Goal: Information Seeking & Learning: Learn about a topic

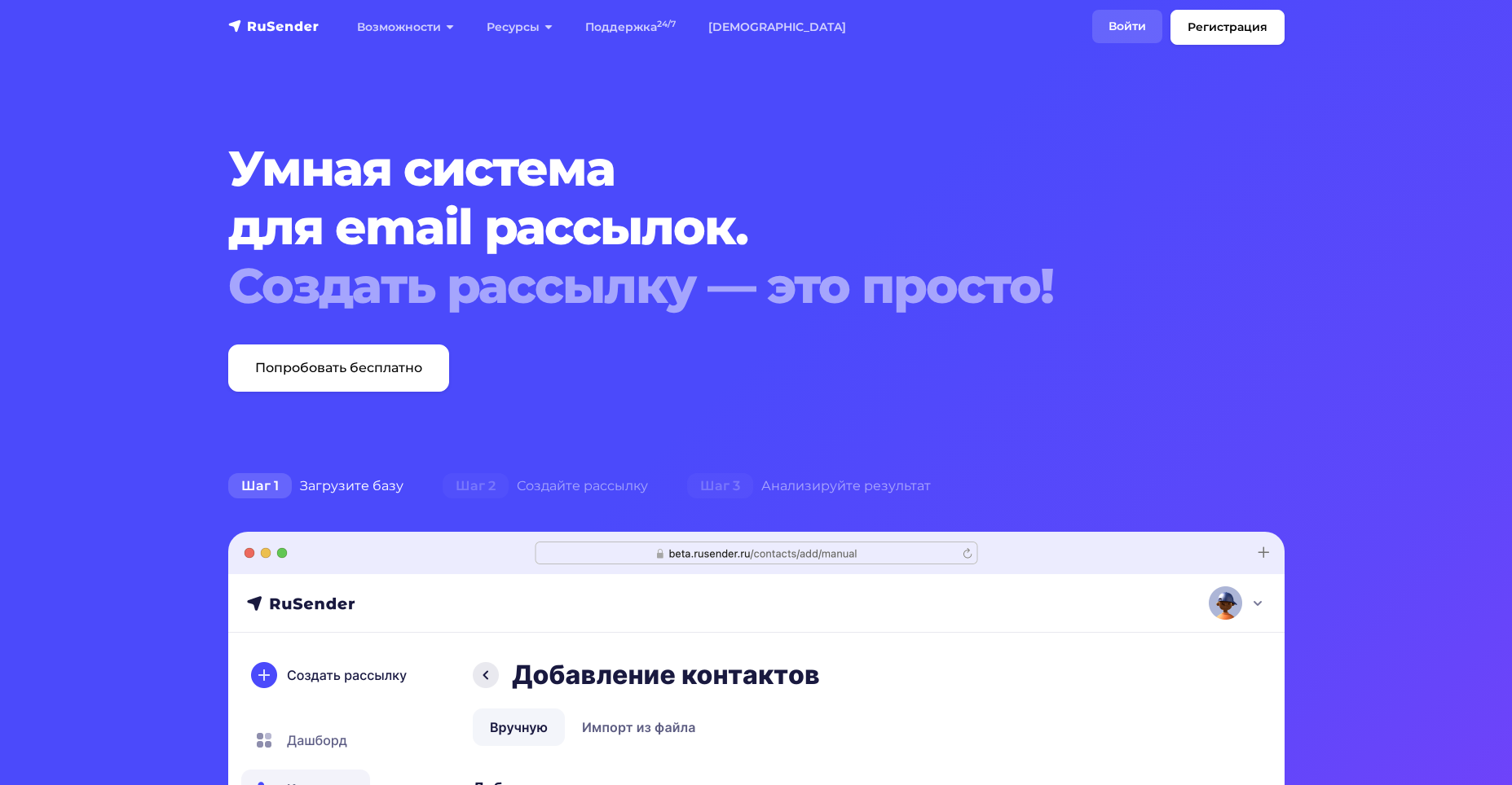
click at [1128, 23] on link "Войти" at bounding box center [1128, 26] width 70 height 33
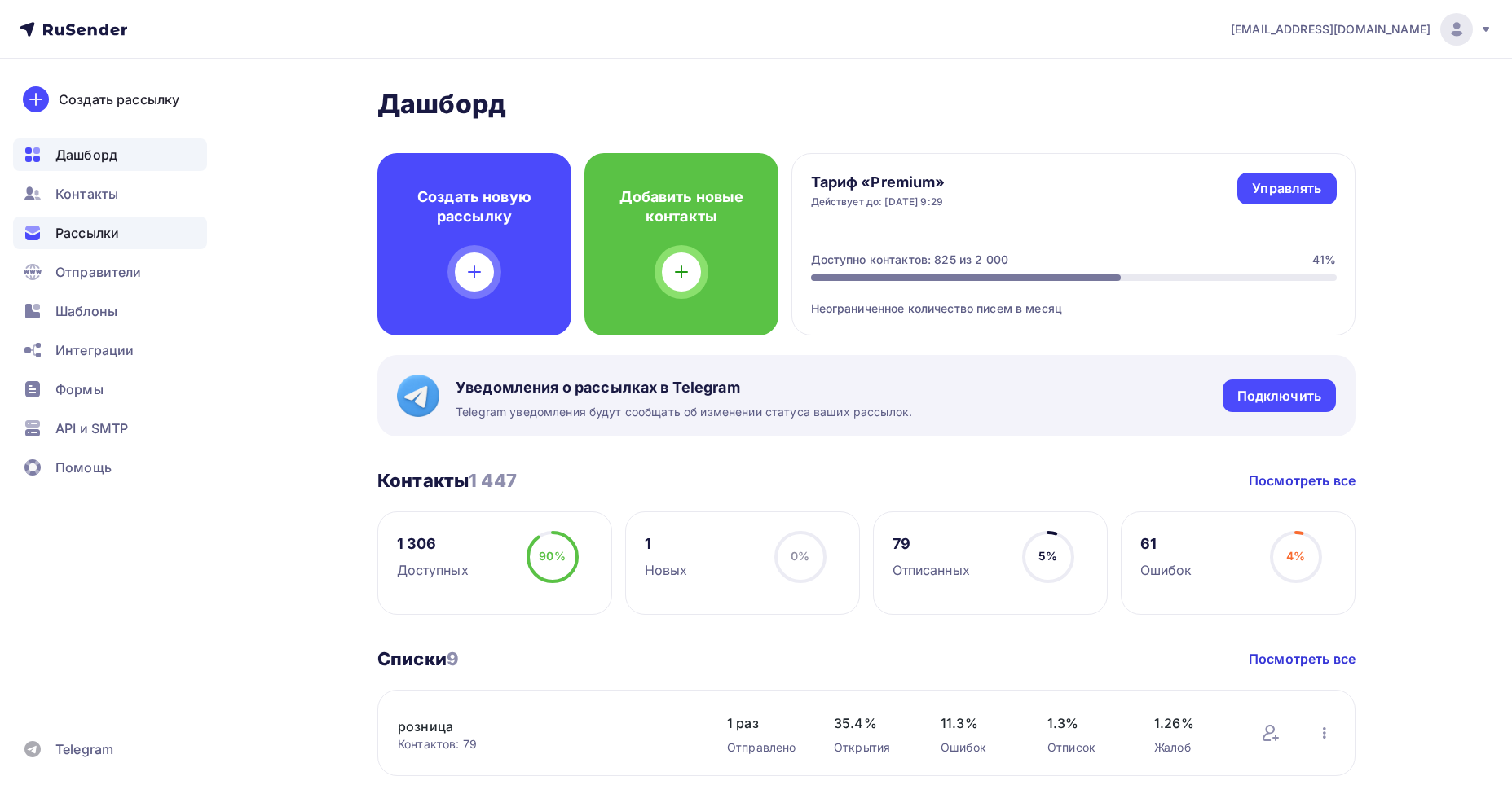
click at [78, 228] on span "Рассылки" at bounding box center [87, 233] width 64 height 20
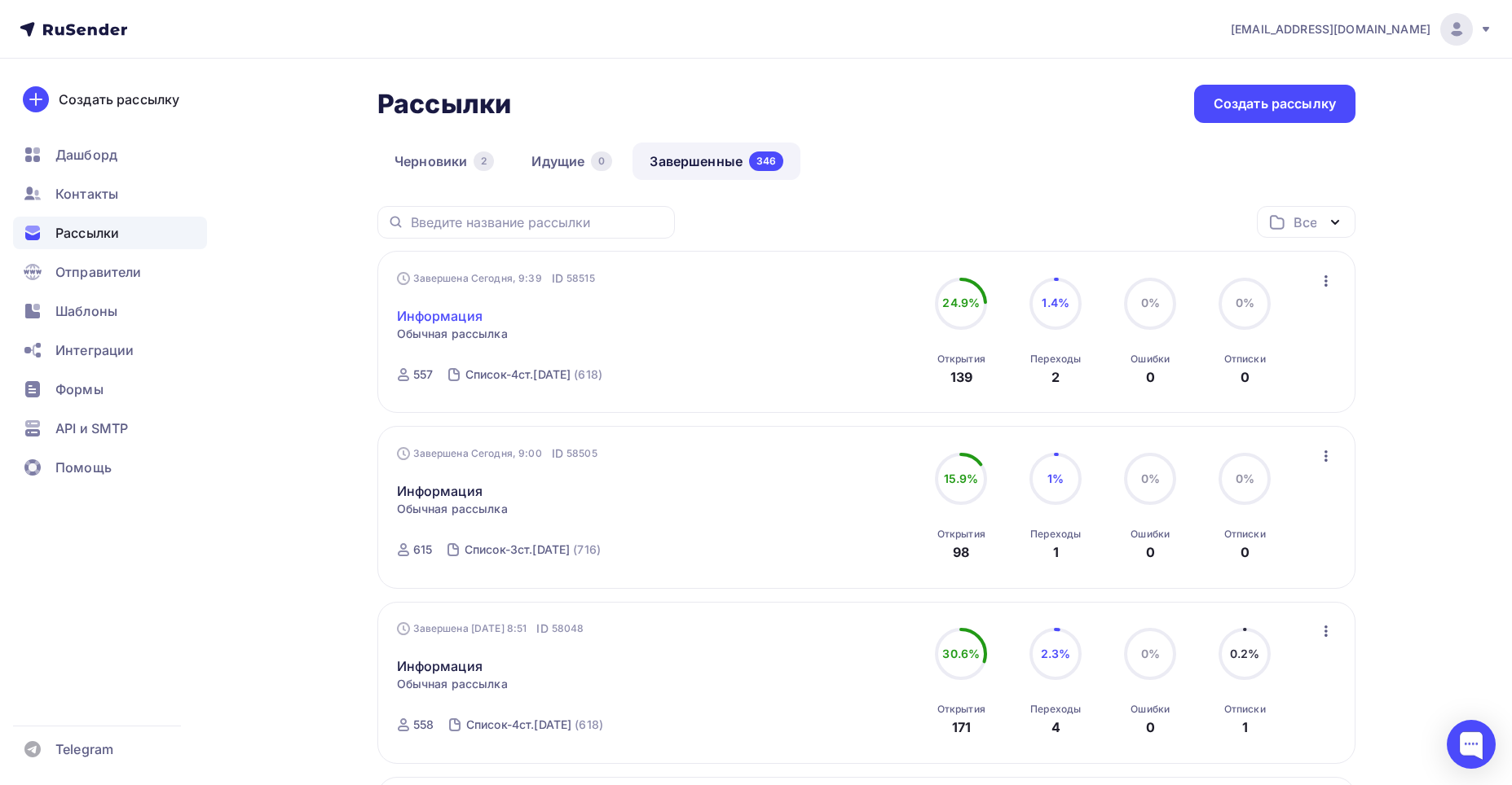
click at [450, 318] on link "Информация" at bounding box center [439, 316] width 86 height 20
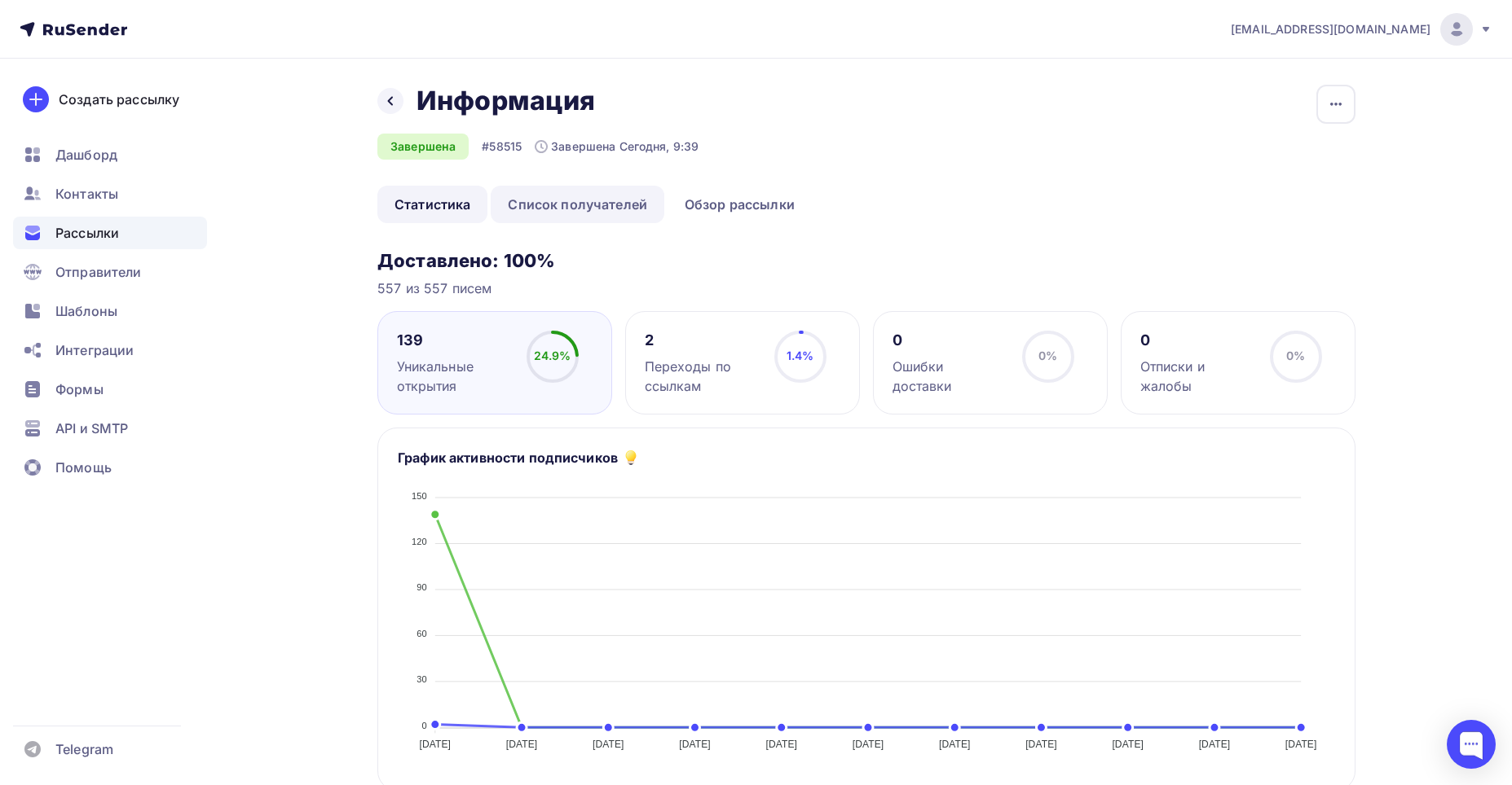
click at [576, 208] on link "Список получателей" at bounding box center [577, 203] width 174 height 37
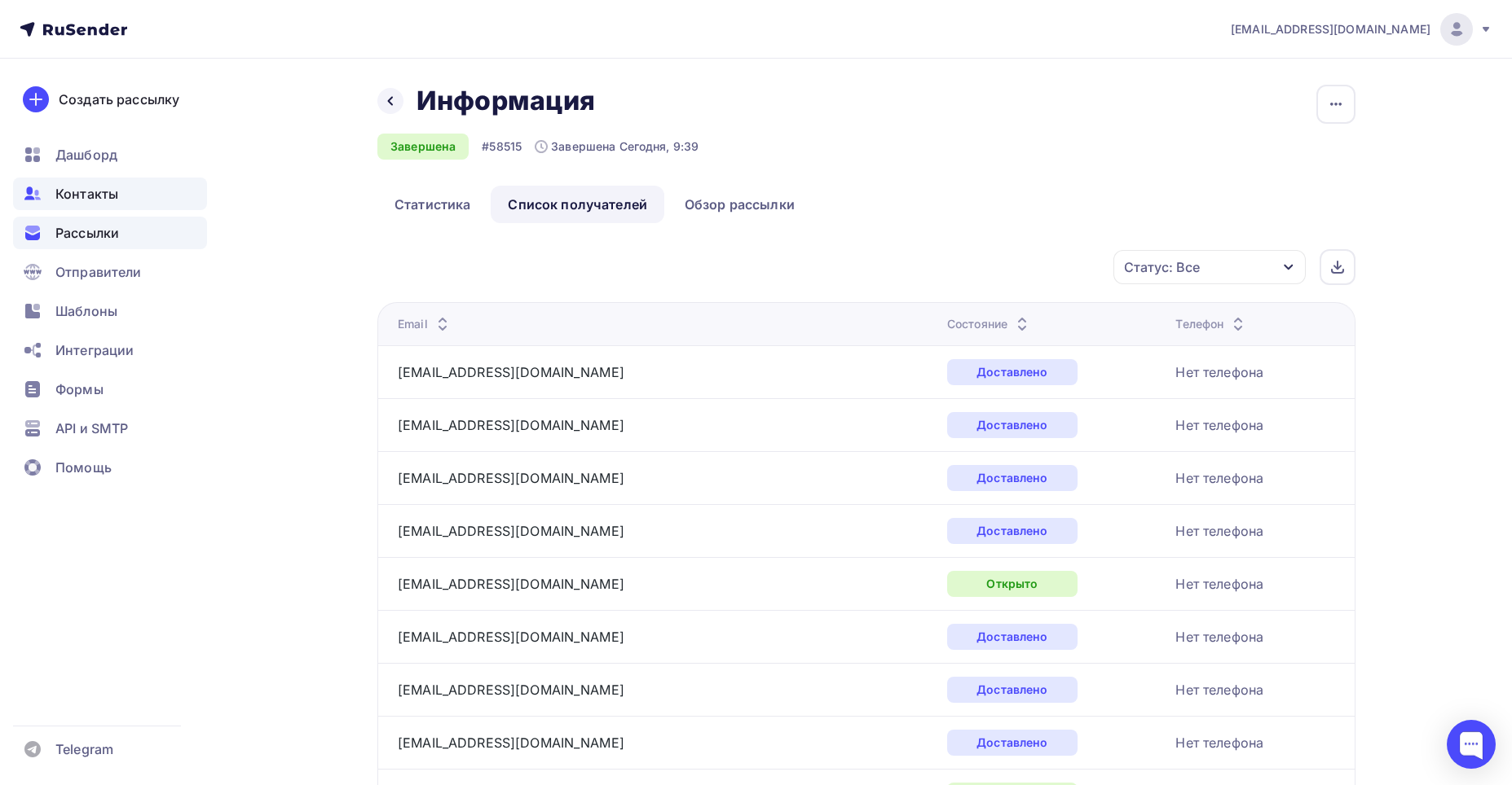
click at [87, 194] on span "Контакты" at bounding box center [87, 194] width 63 height 20
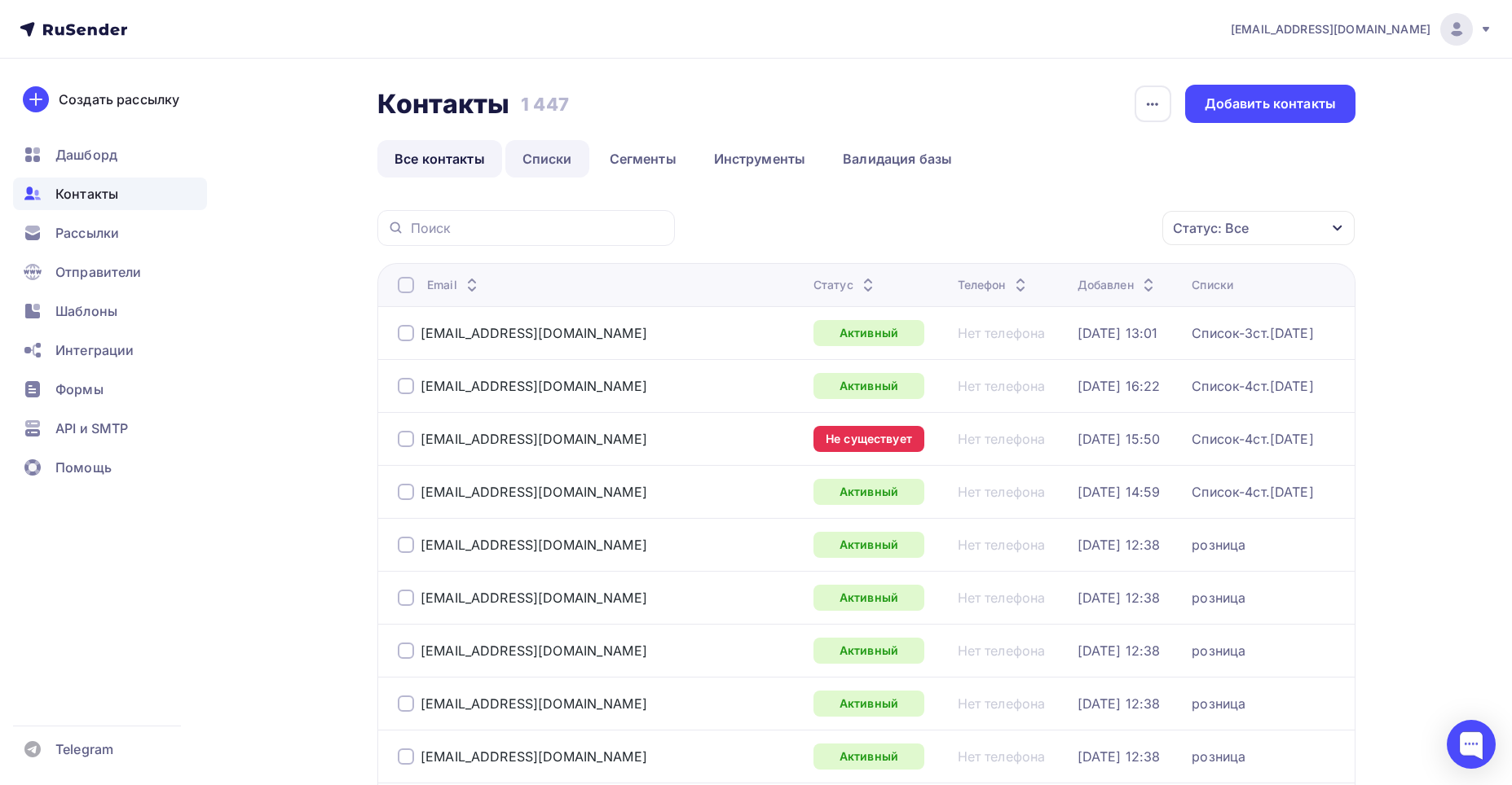
click at [544, 151] on link "Списки" at bounding box center [547, 158] width 84 height 37
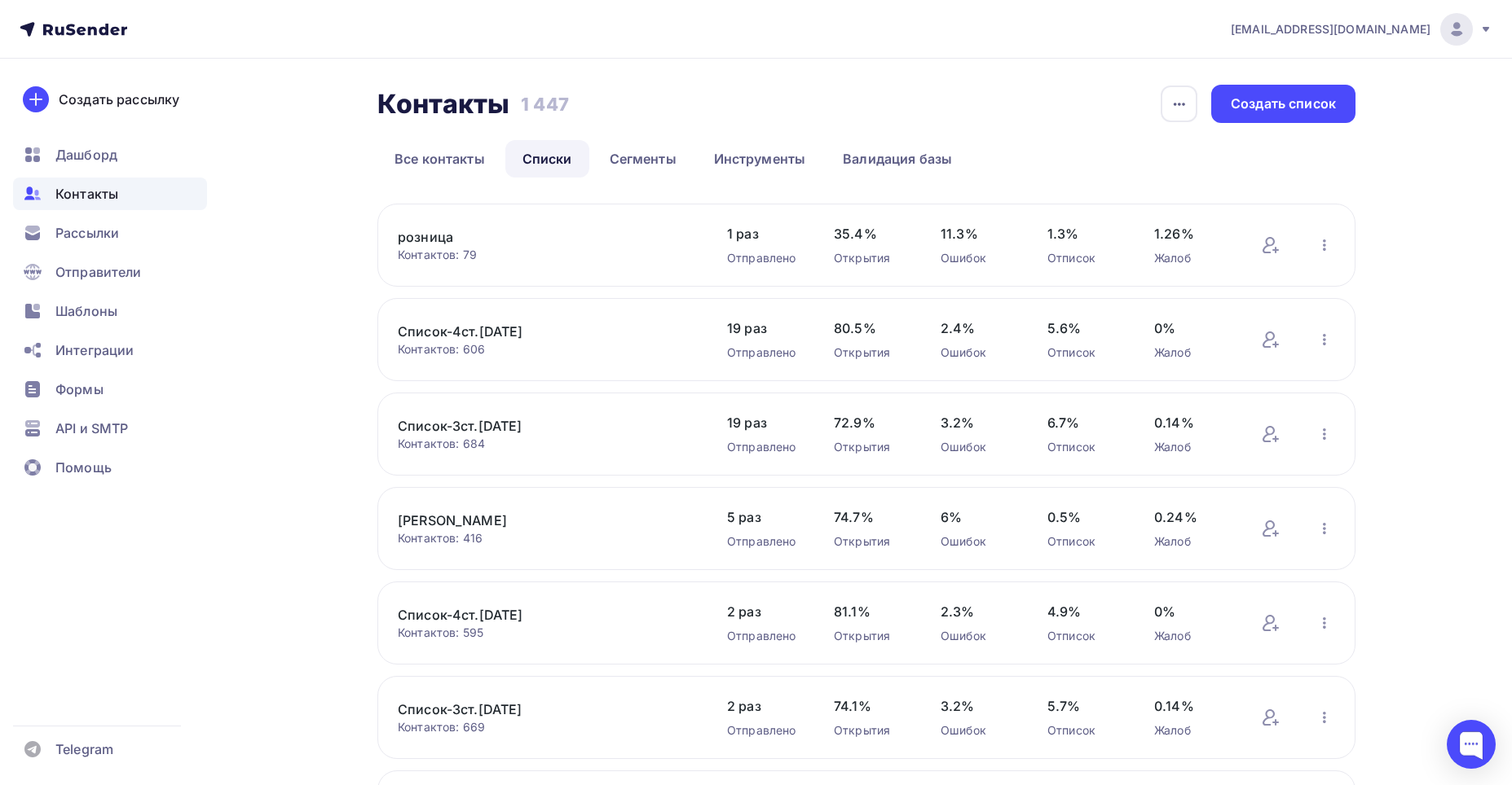
click at [442, 333] on link "Список-4ст.21.07.25" at bounding box center [535, 332] width 277 height 20
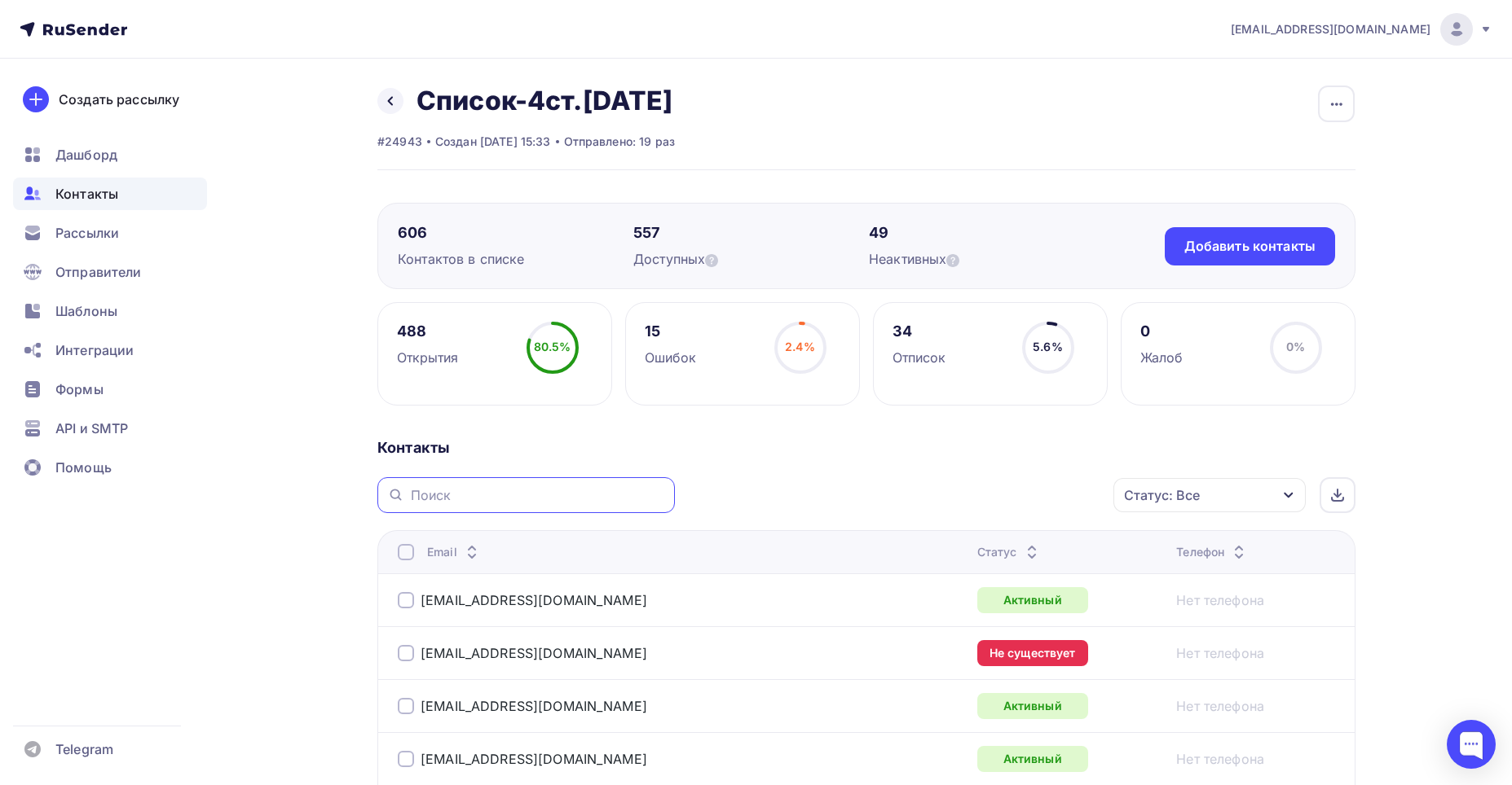
click at [428, 488] on input "text" at bounding box center [537, 495] width 254 height 18
paste input "basseyn.pro@mail.ru"
type input "basseyn.pro@mail.ru"
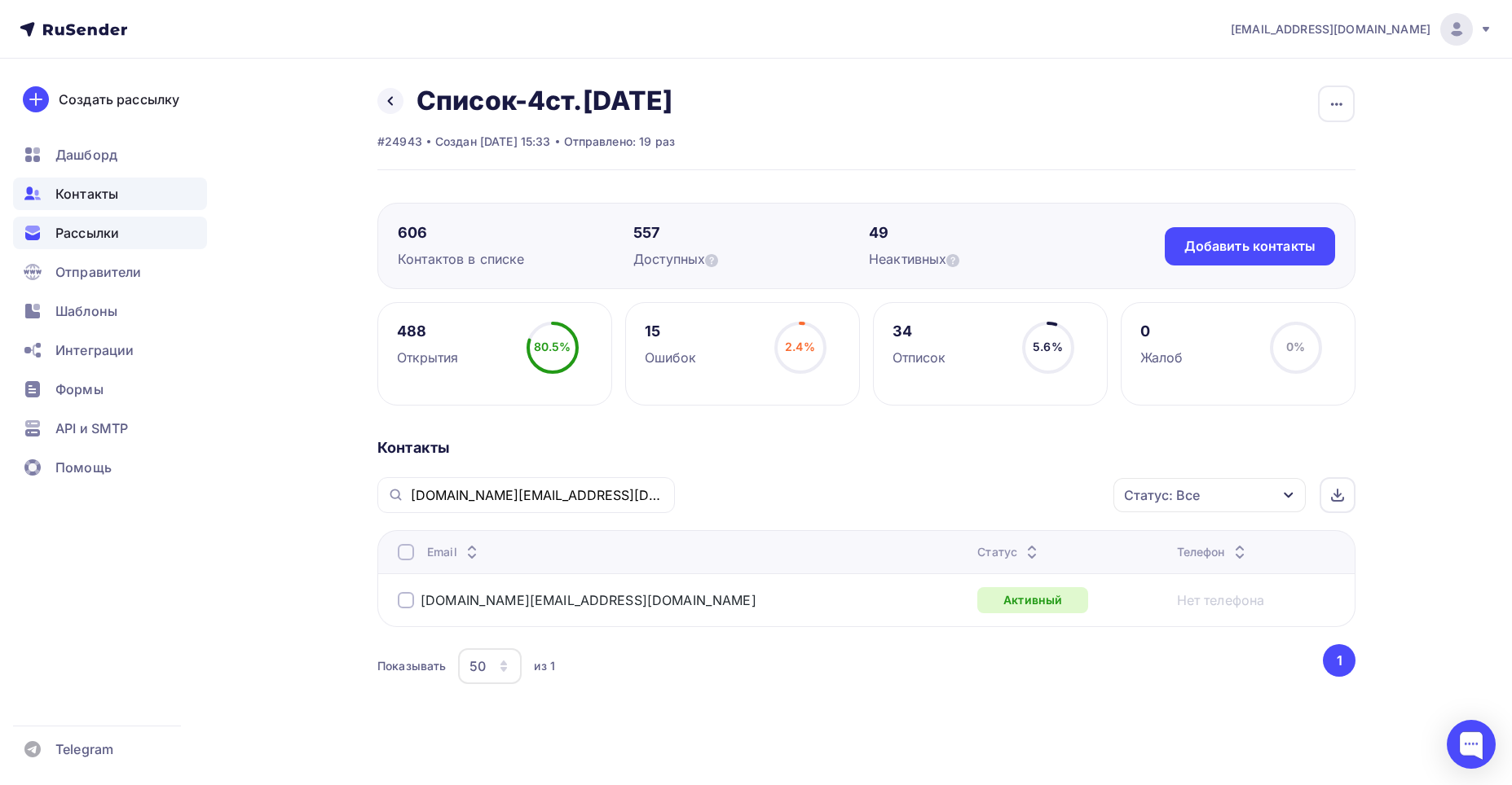
click at [78, 231] on span "Рассылки" at bounding box center [87, 233] width 64 height 20
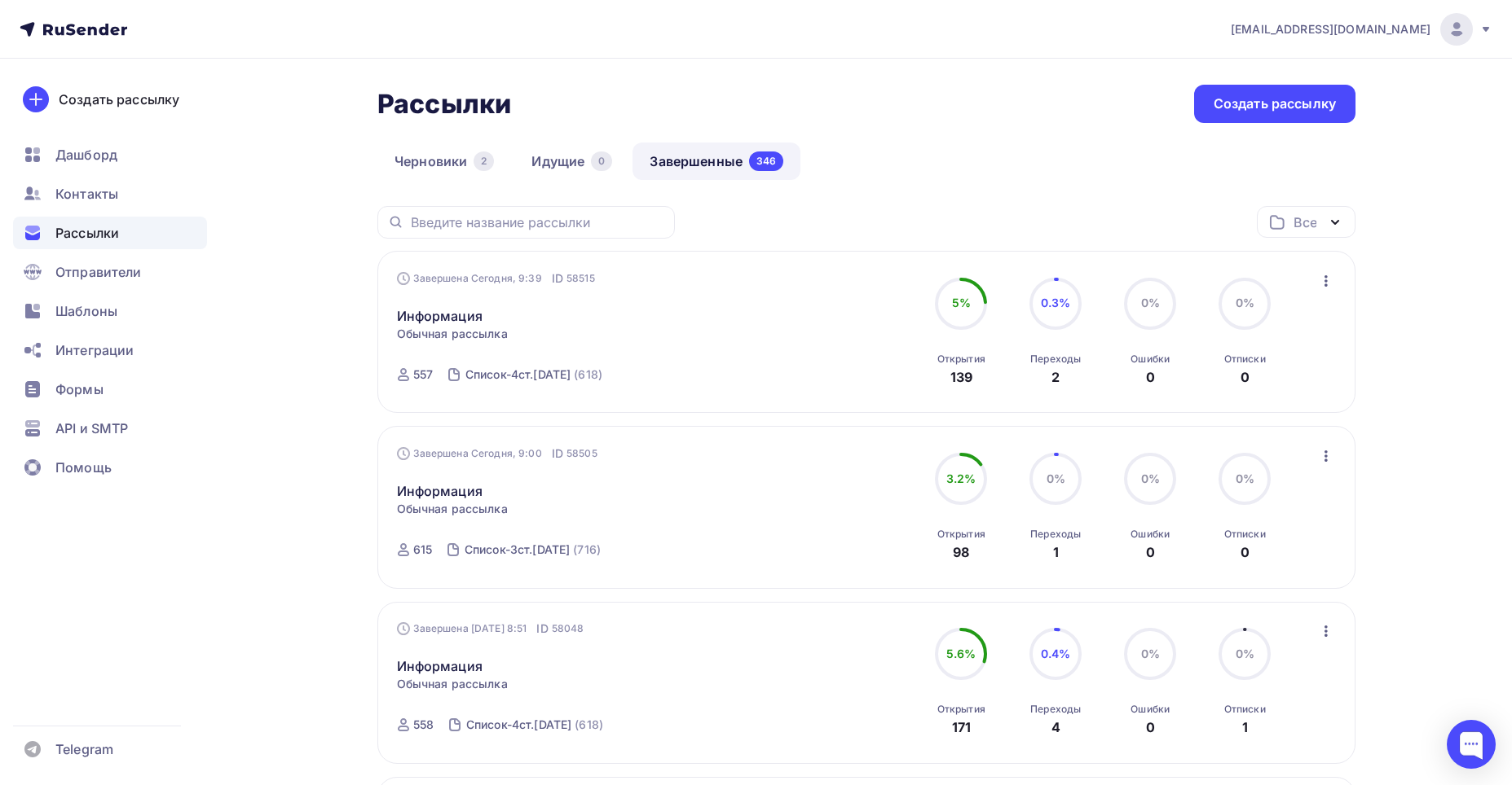
click at [669, 161] on link "Завершенные 346" at bounding box center [716, 161] width 168 height 37
click at [436, 328] on span "Обычная рассылка" at bounding box center [452, 334] width 111 height 16
click at [435, 317] on link "Информация" at bounding box center [439, 316] width 86 height 20
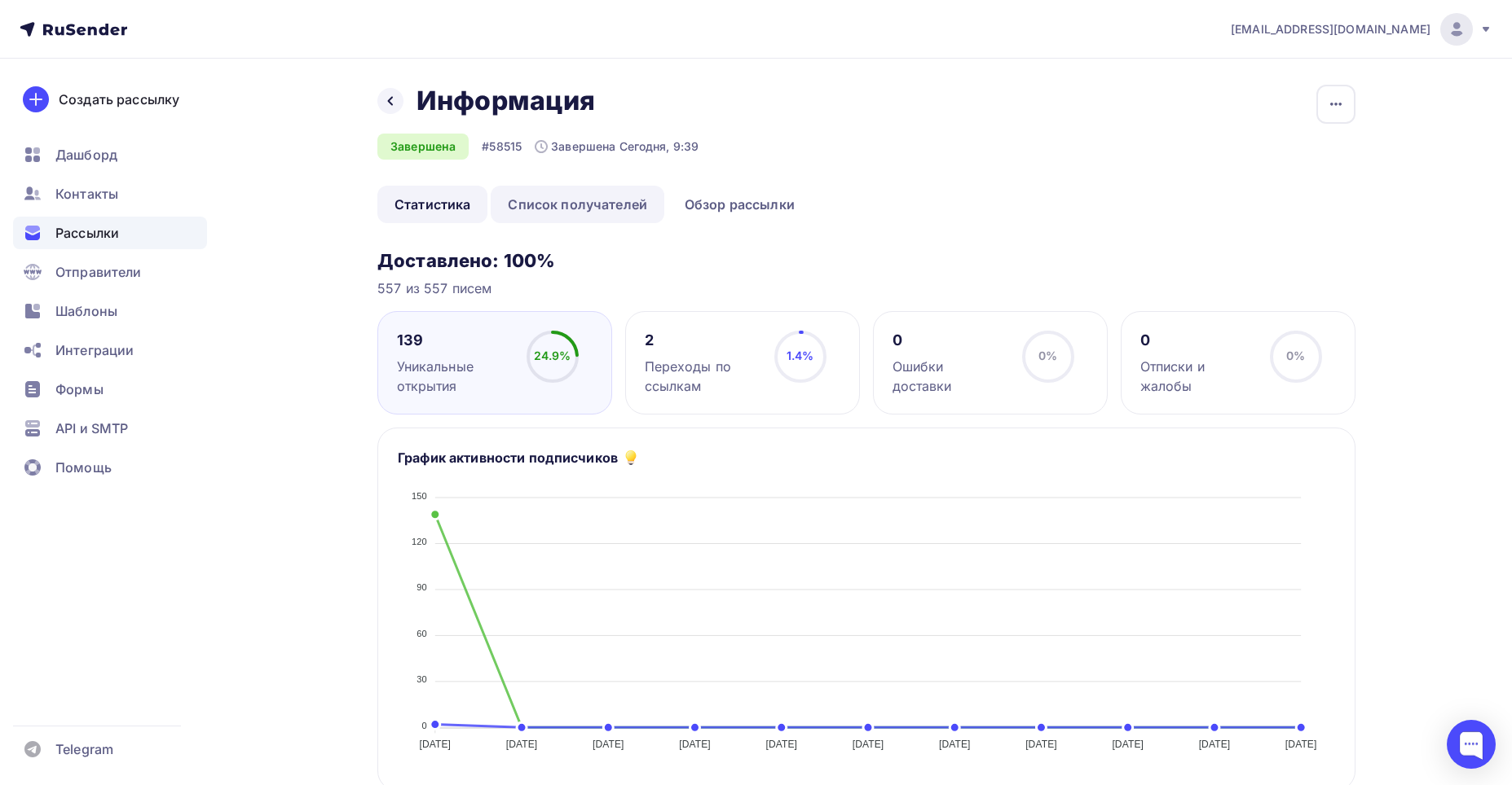
click at [556, 197] on link "Список получателей" at bounding box center [577, 203] width 174 height 37
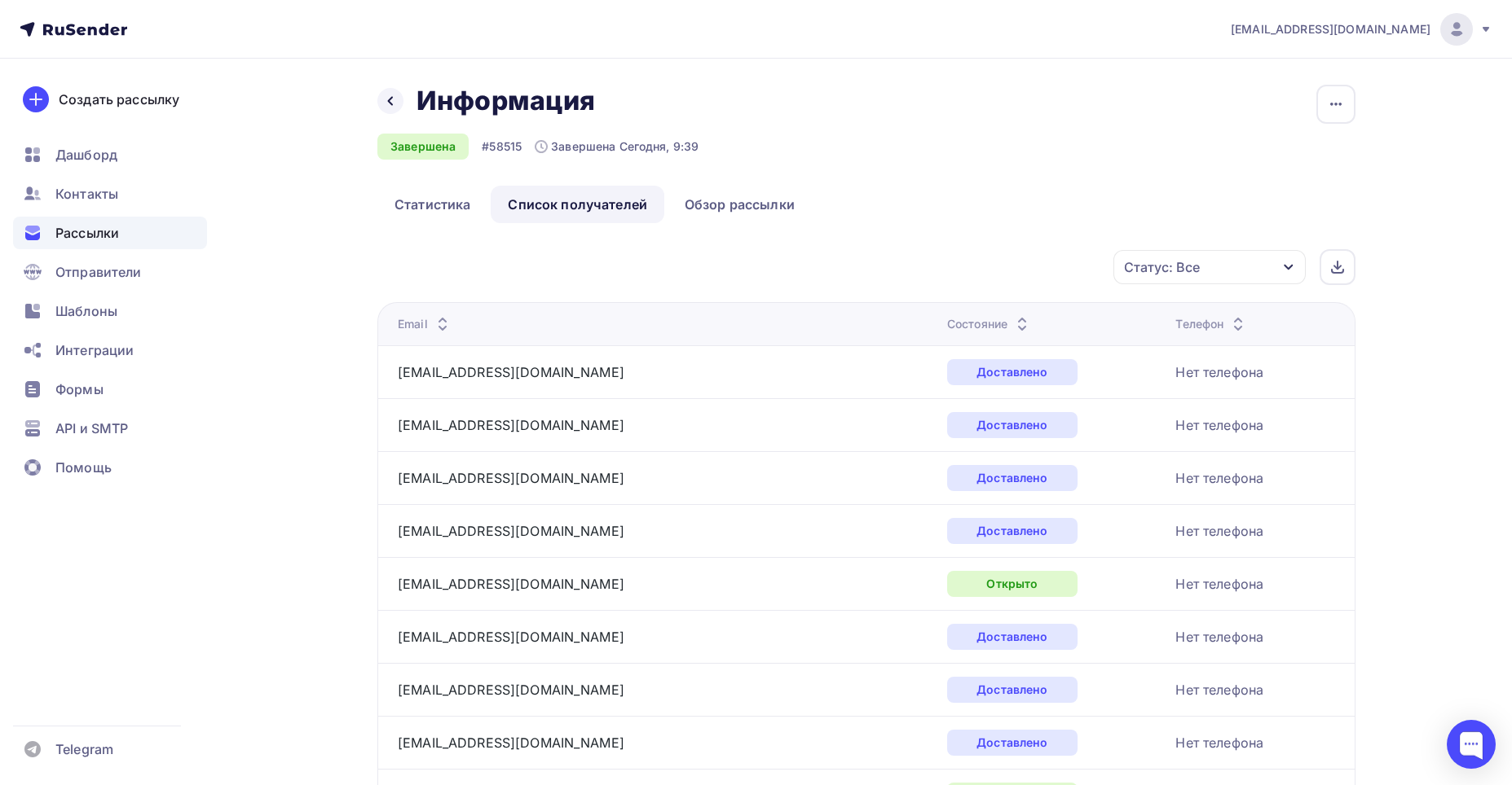
click at [438, 324] on div at bounding box center [442, 324] width 20 height 0
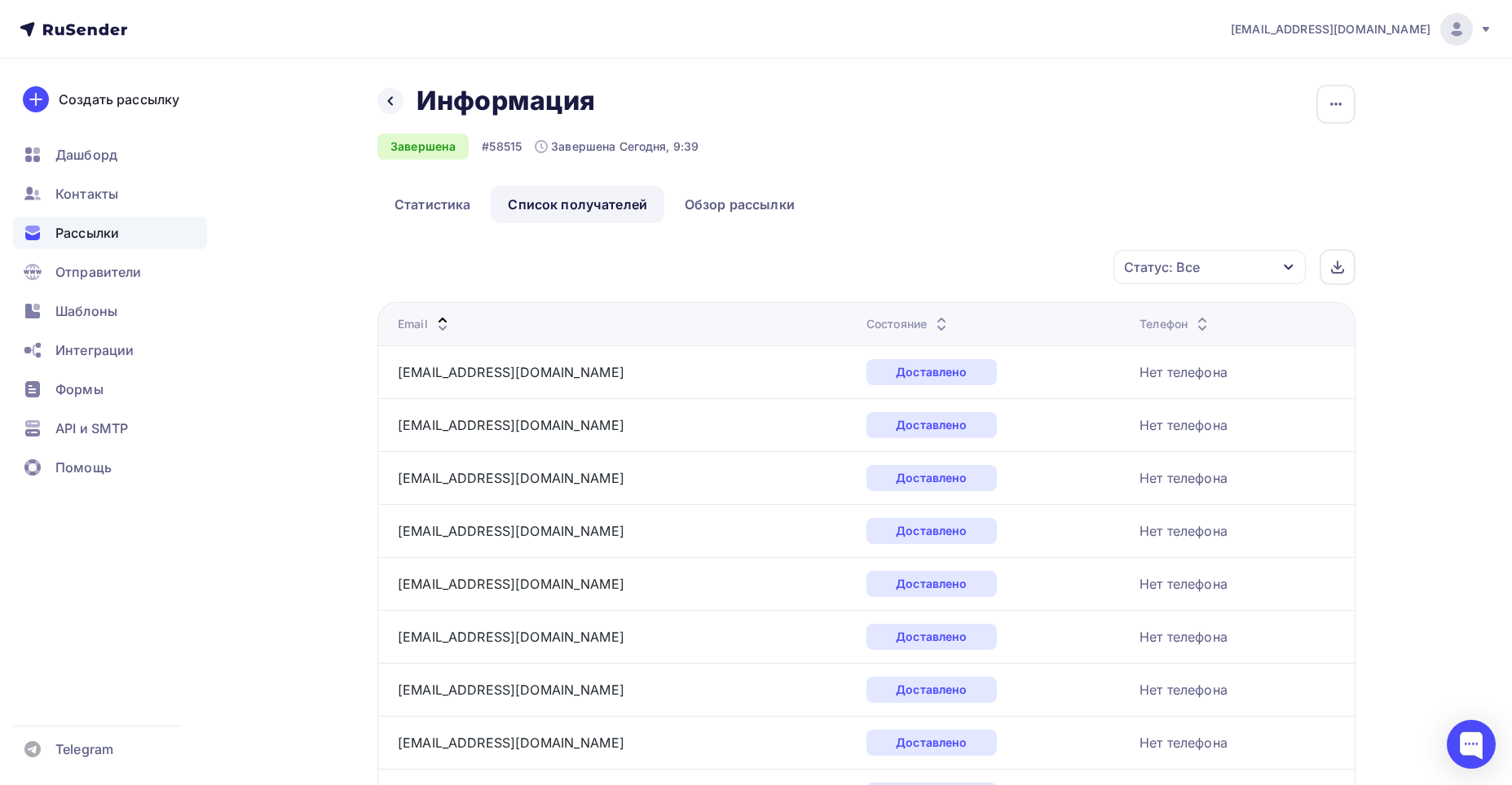
scroll to position [2335, 0]
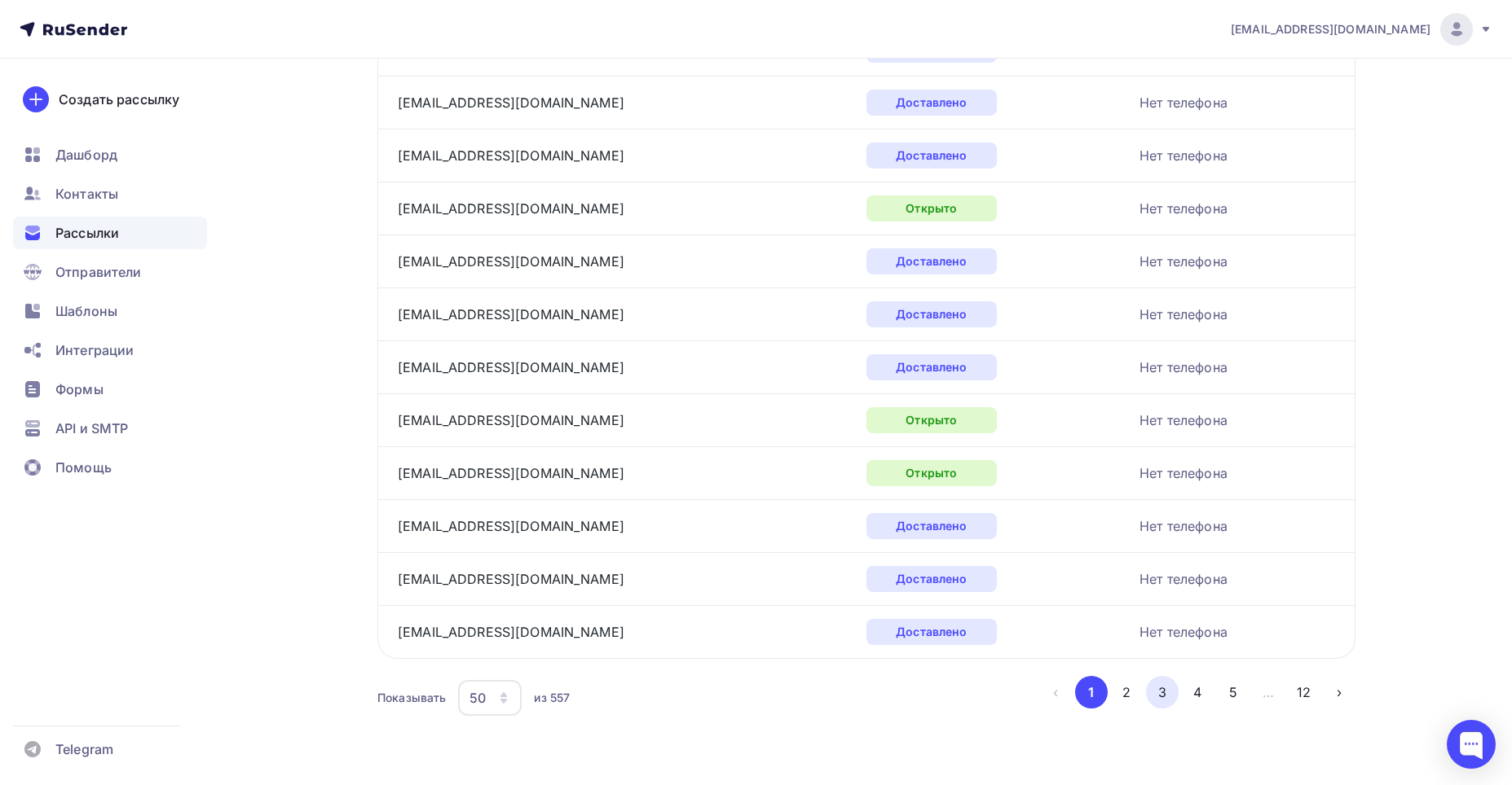
click at [1161, 693] on button "3" at bounding box center [1162, 692] width 32 height 32
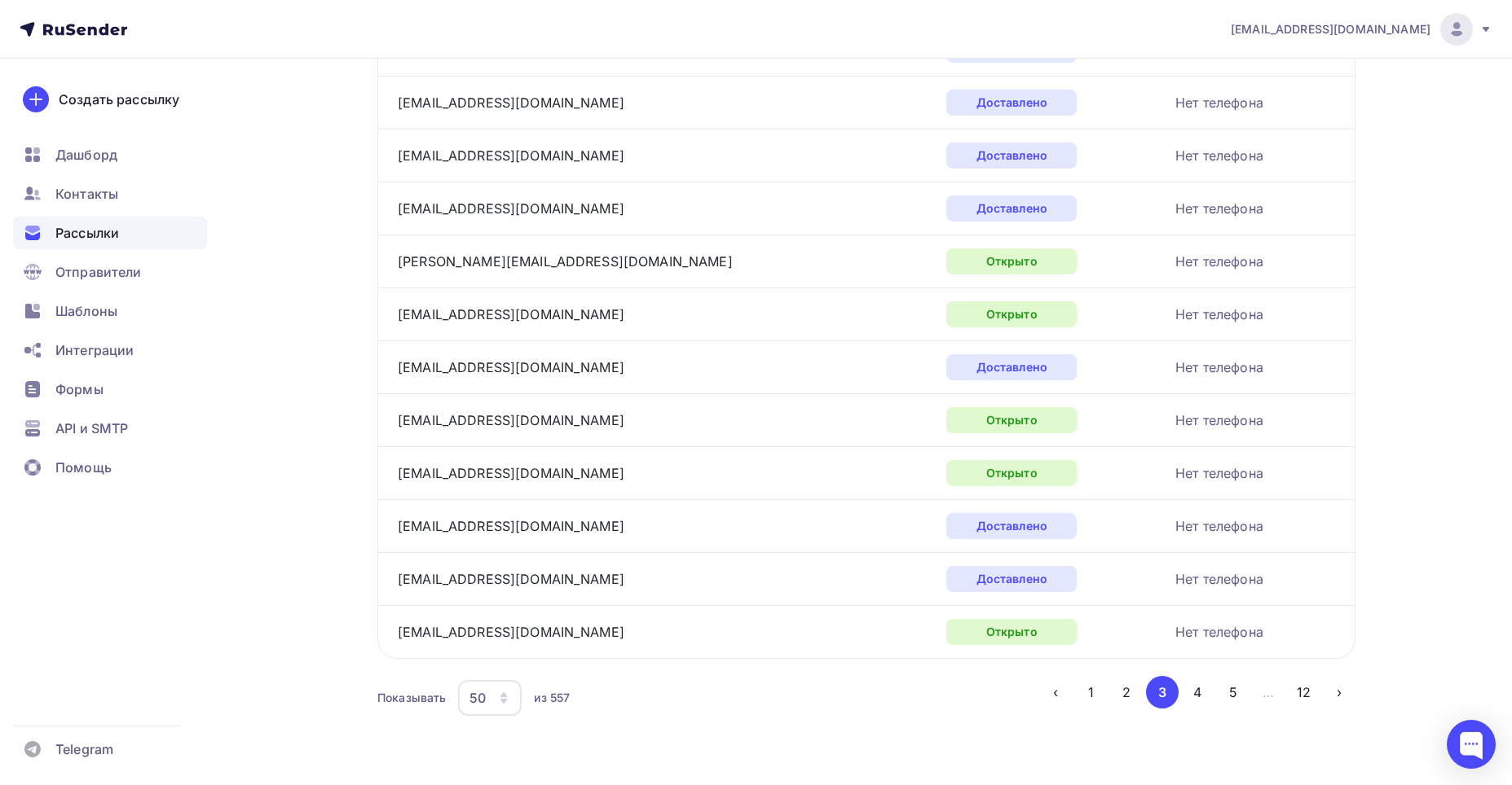
click at [1201, 693] on button "4" at bounding box center [1197, 692] width 32 height 32
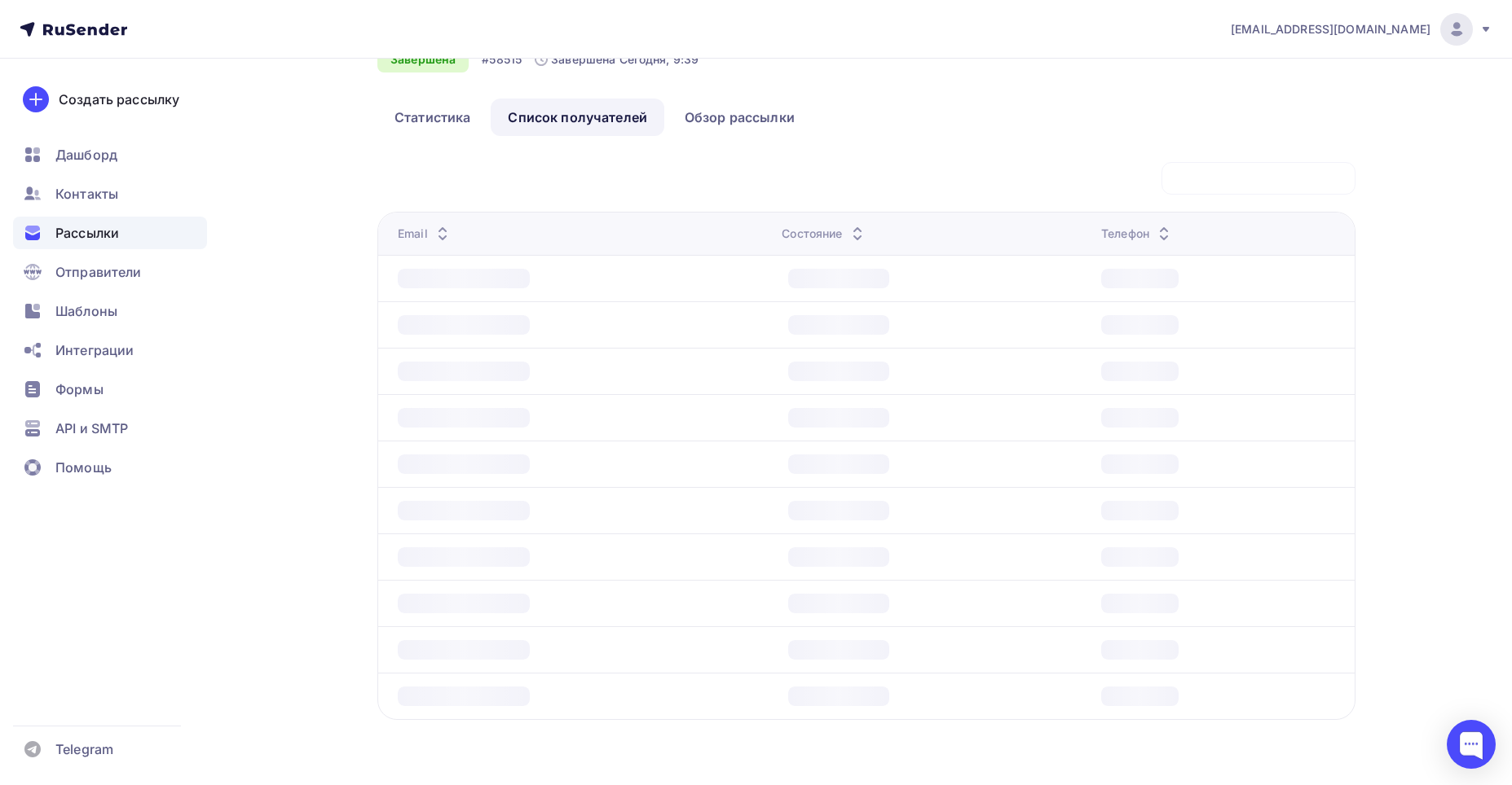
scroll to position [87, 0]
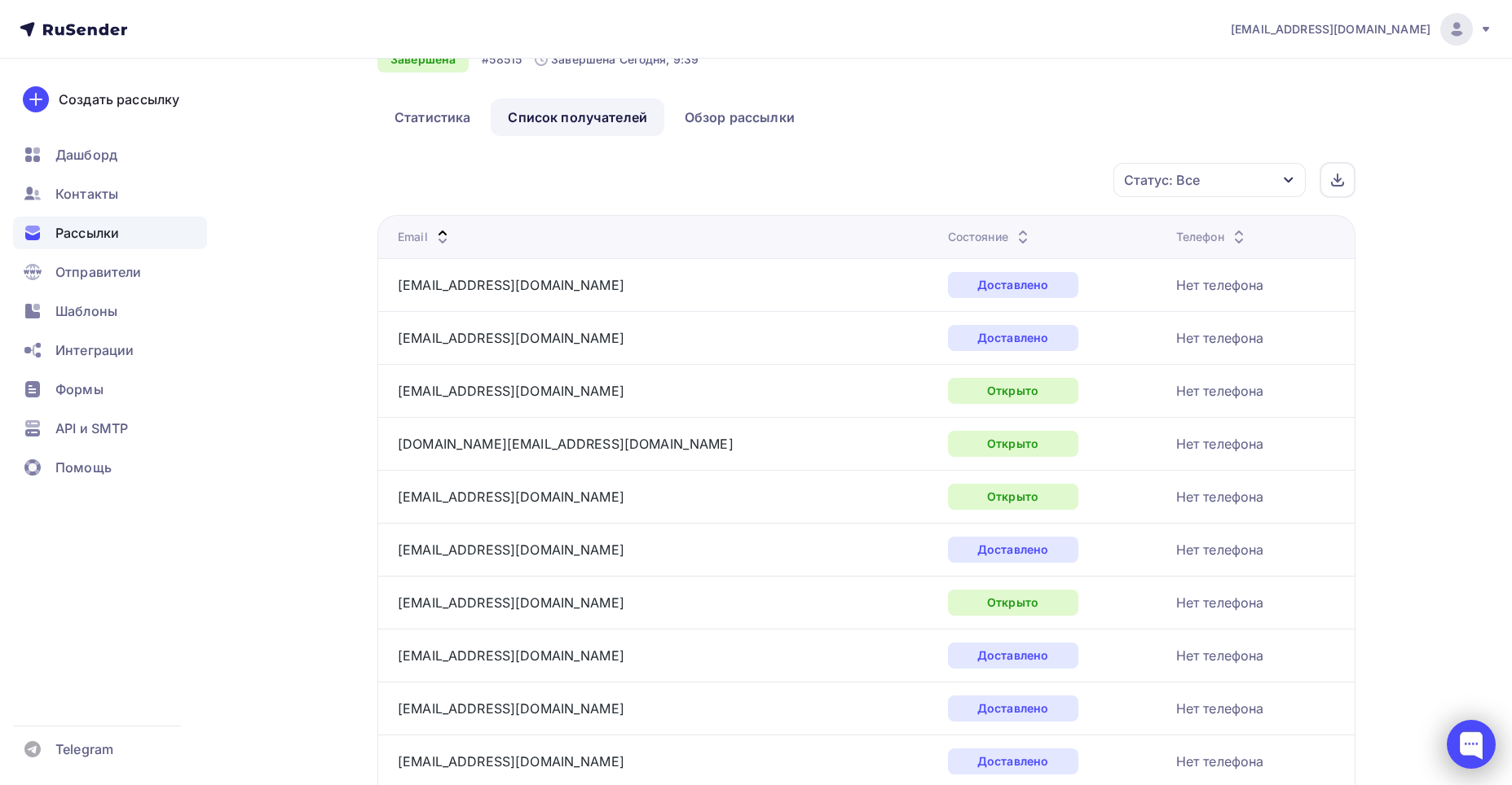
click at [1490, 744] on div at bounding box center [1470, 744] width 48 height 48
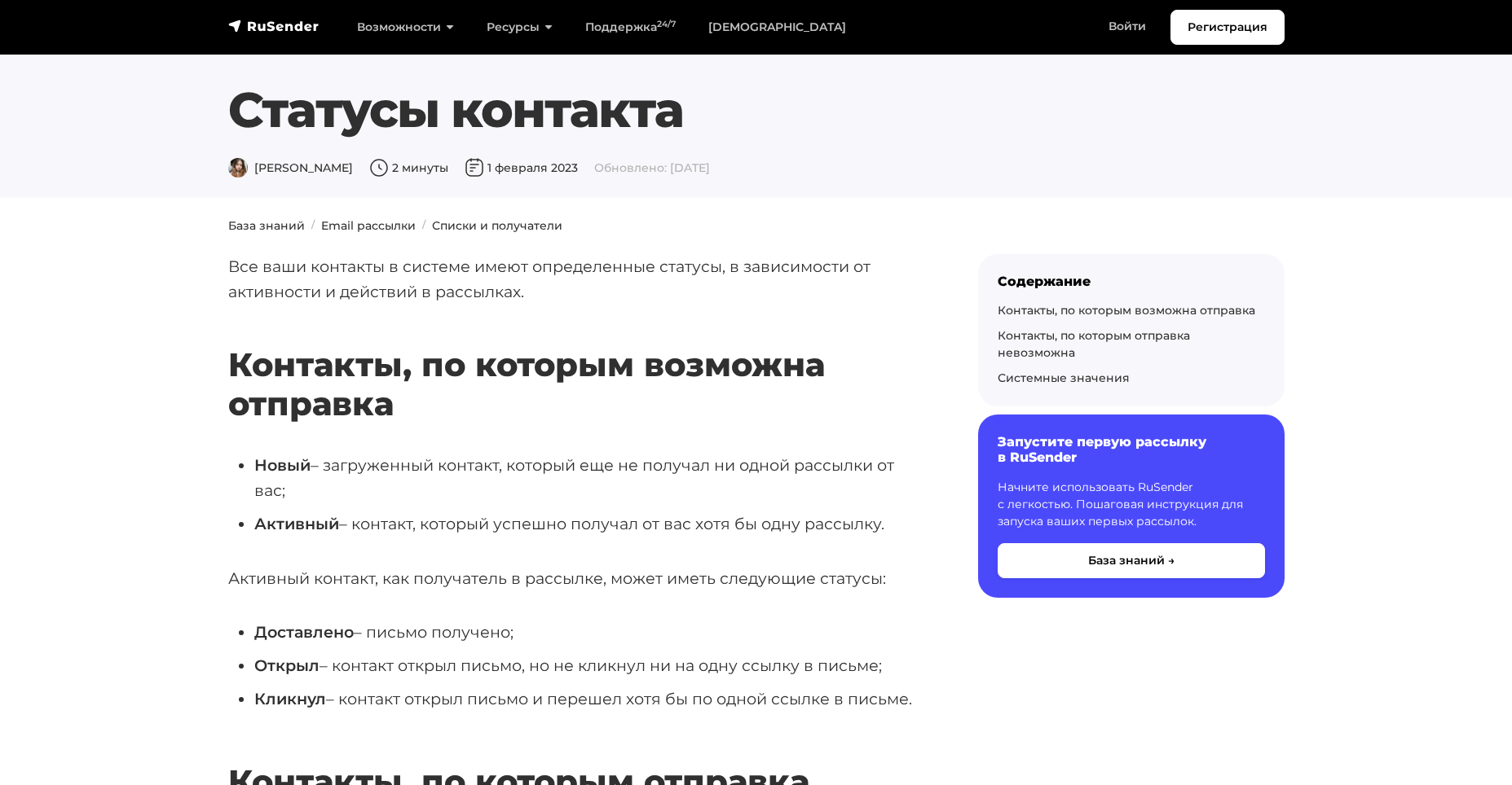
drag, startPoint x: 1191, startPoint y: 65, endPoint x: 1156, endPoint y: 3, distance: 71.2
drag, startPoint x: 800, startPoint y: 250, endPoint x: 333, endPoint y: 208, distance: 468.9
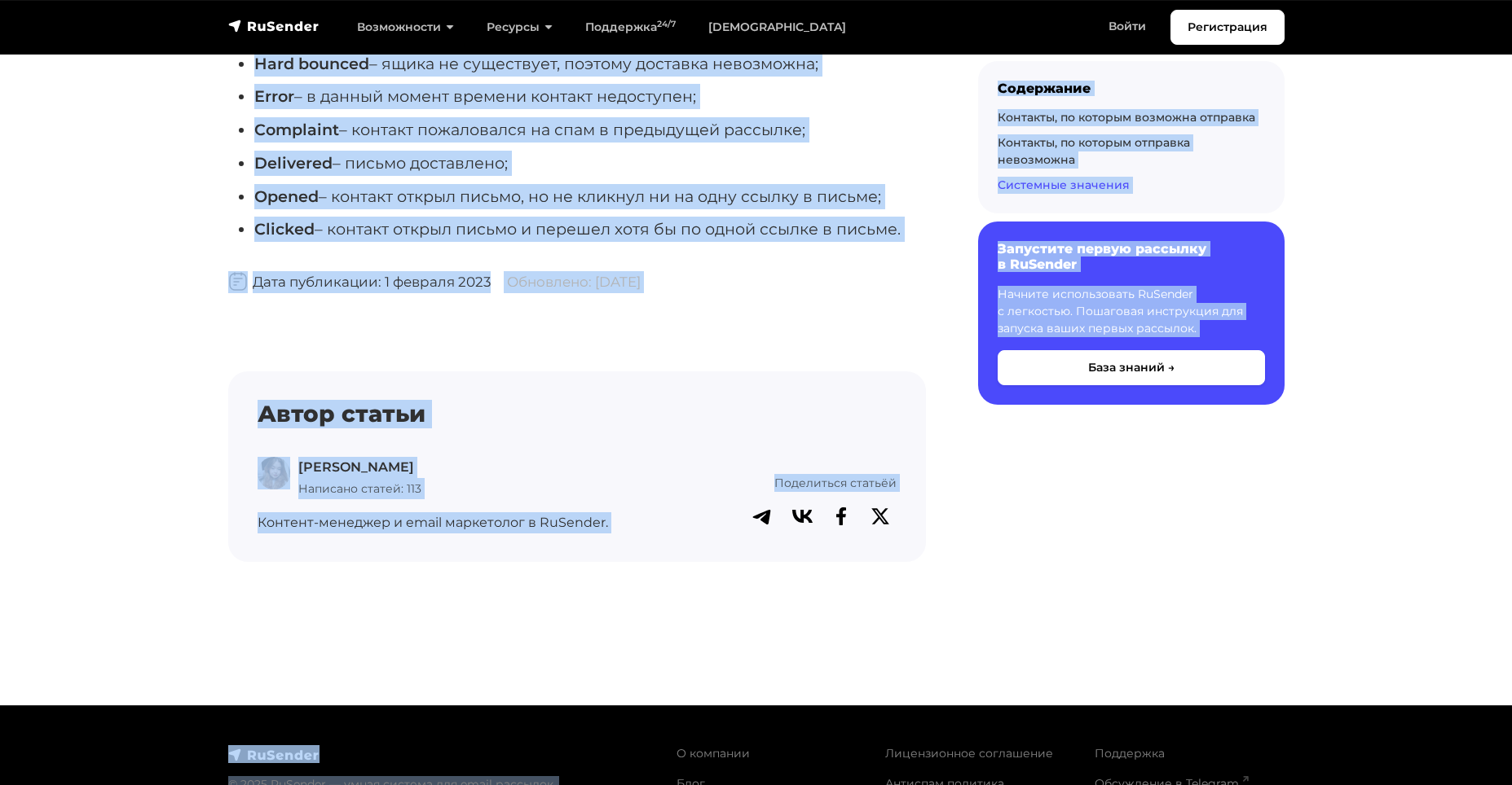
scroll to position [1605, 0]
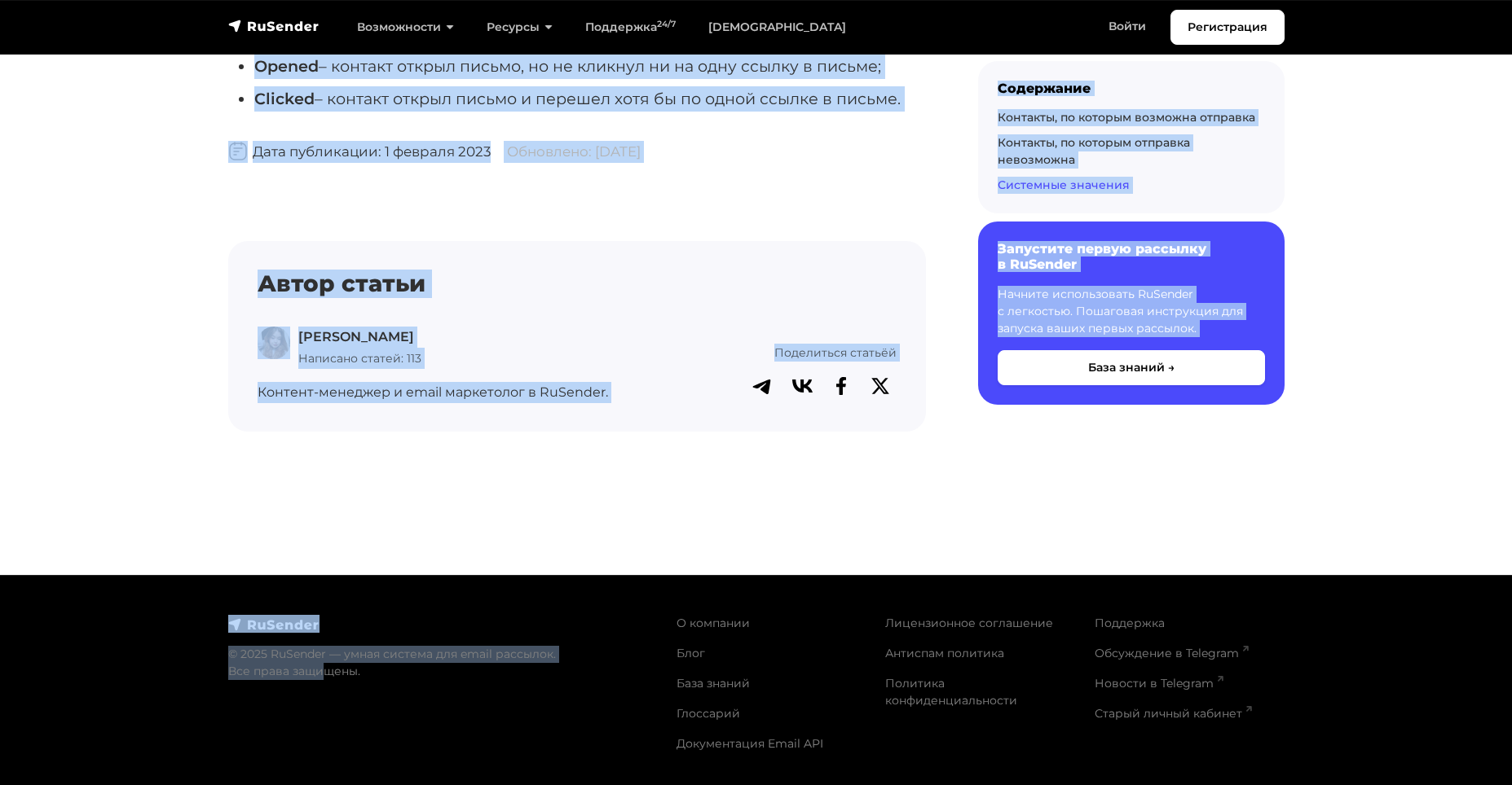
drag, startPoint x: 223, startPoint y: 98, endPoint x: 714, endPoint y: 155, distance: 494.3
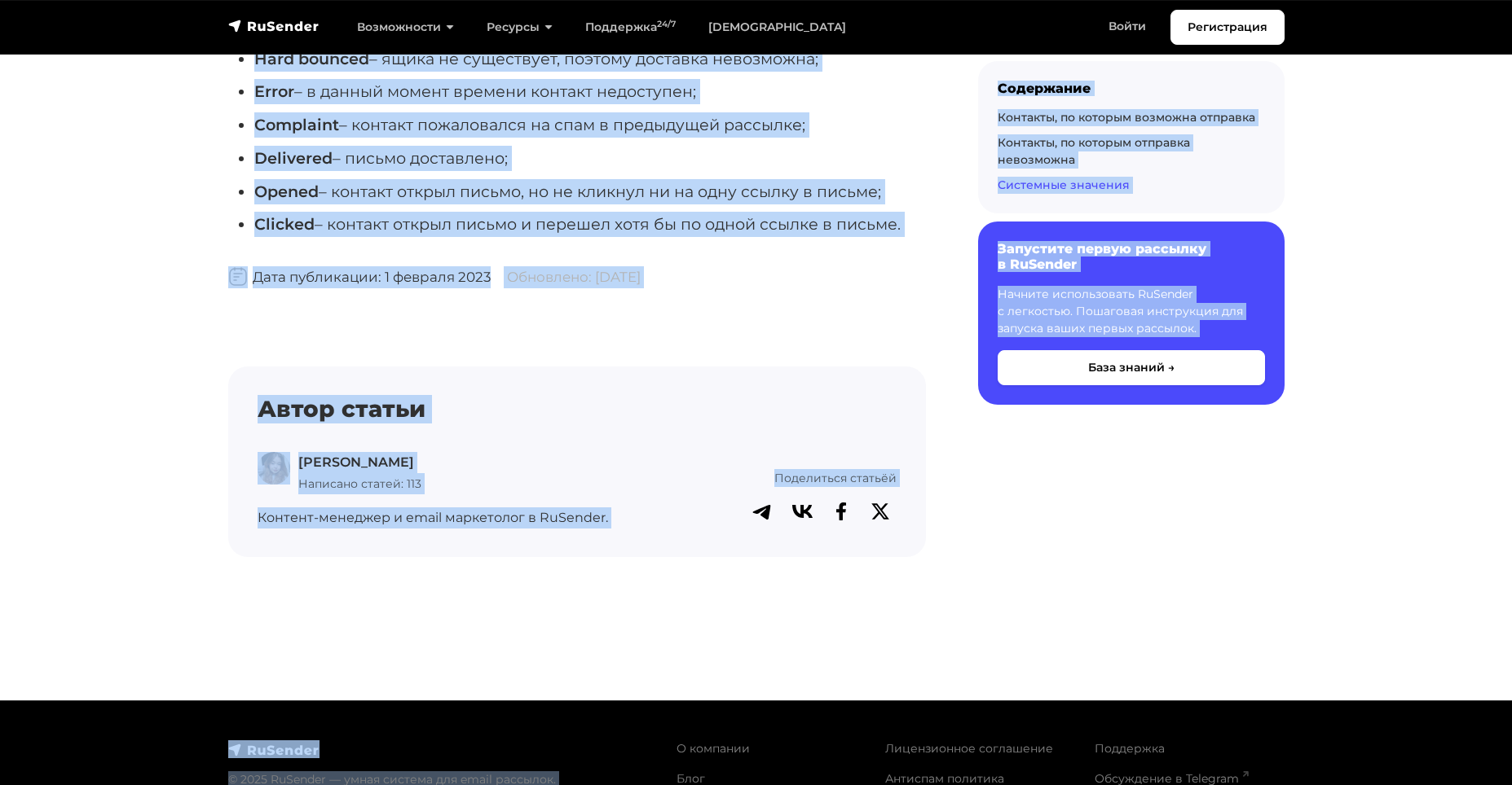
scroll to position [1198, 0]
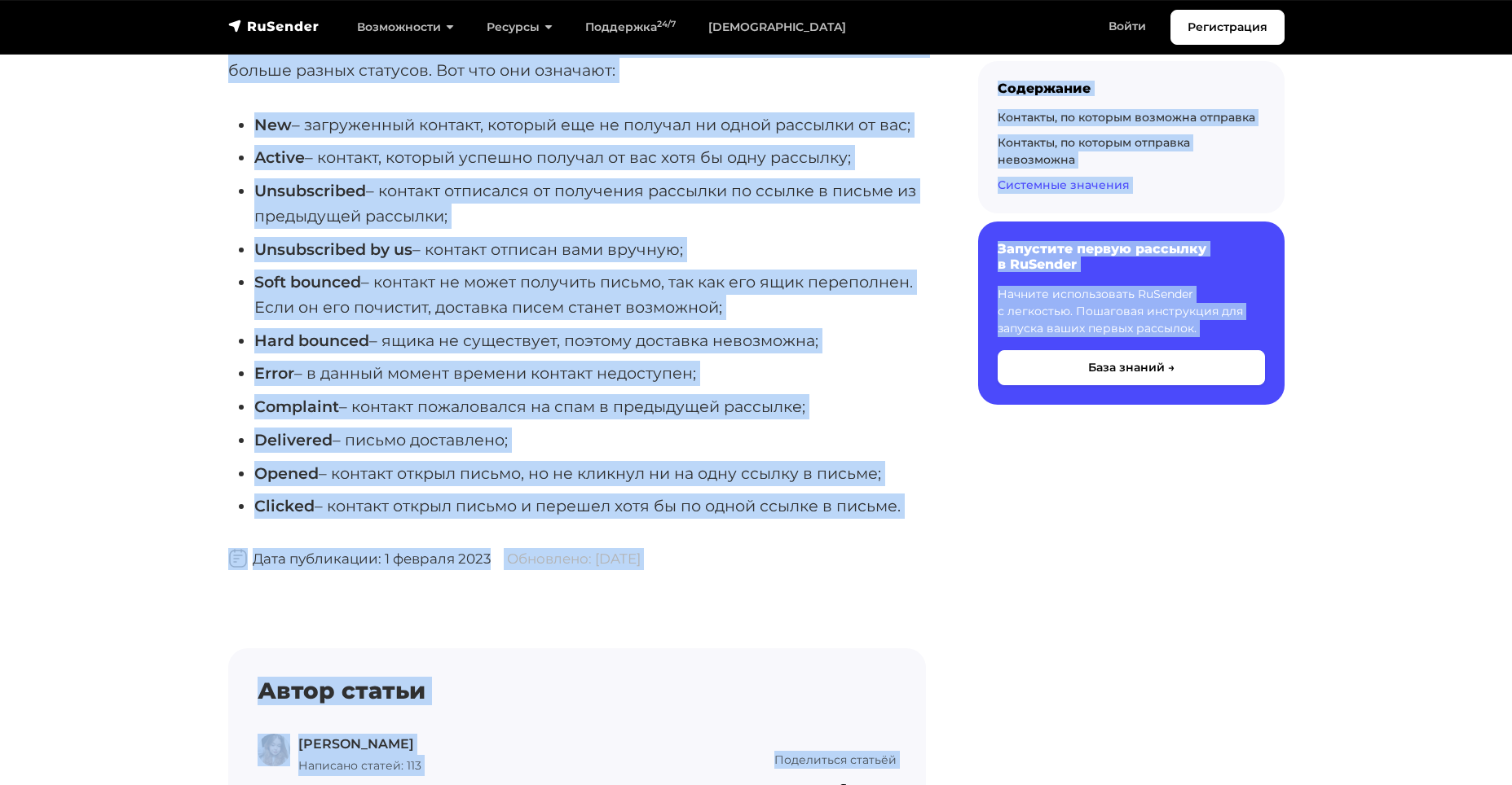
copy body "Статусы контакта Дарья Л. 2 минуты 1 февраля 2023 Обновлено: 9 июля 2024 База з…"
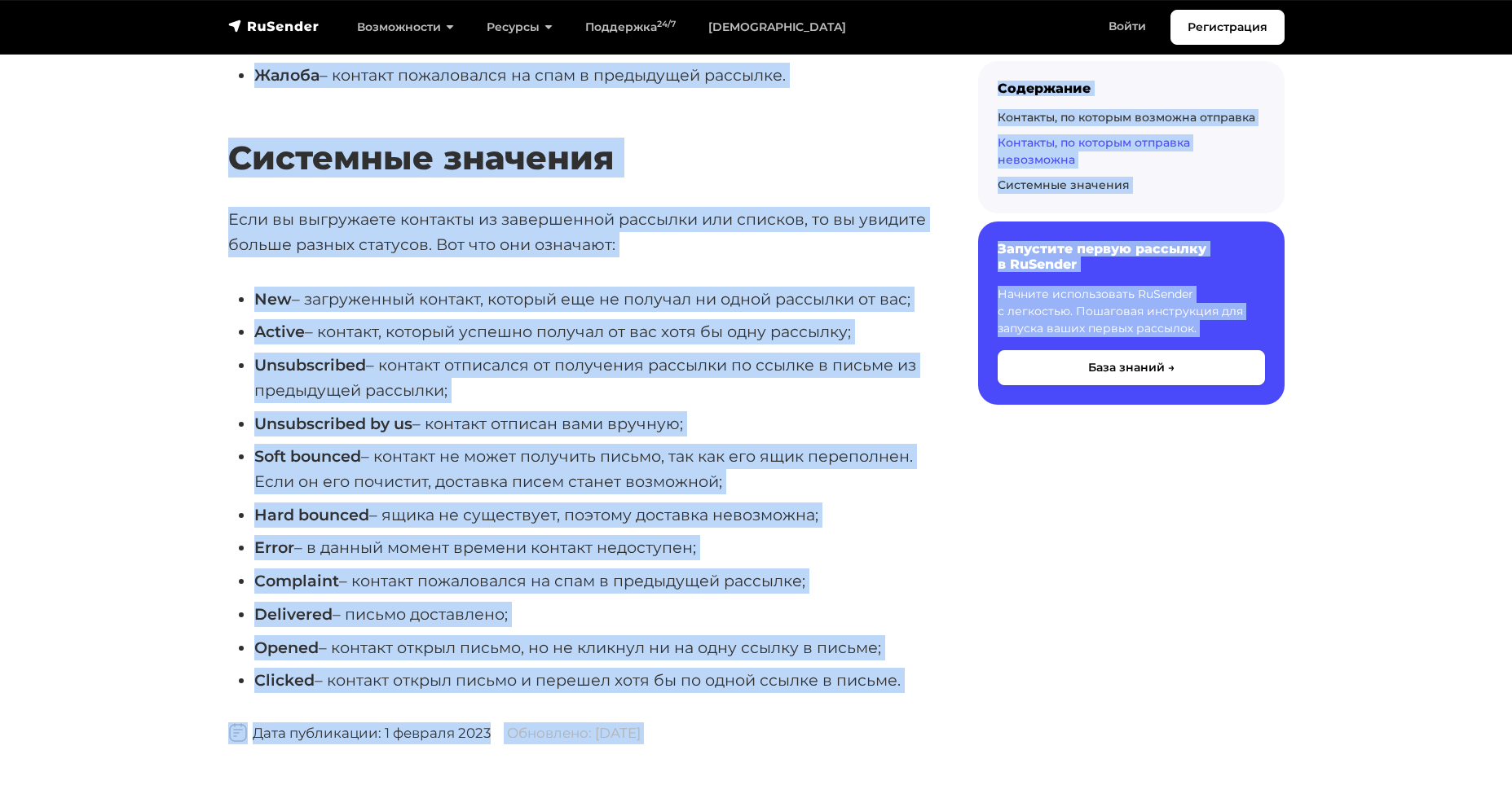
scroll to position [791, 0]
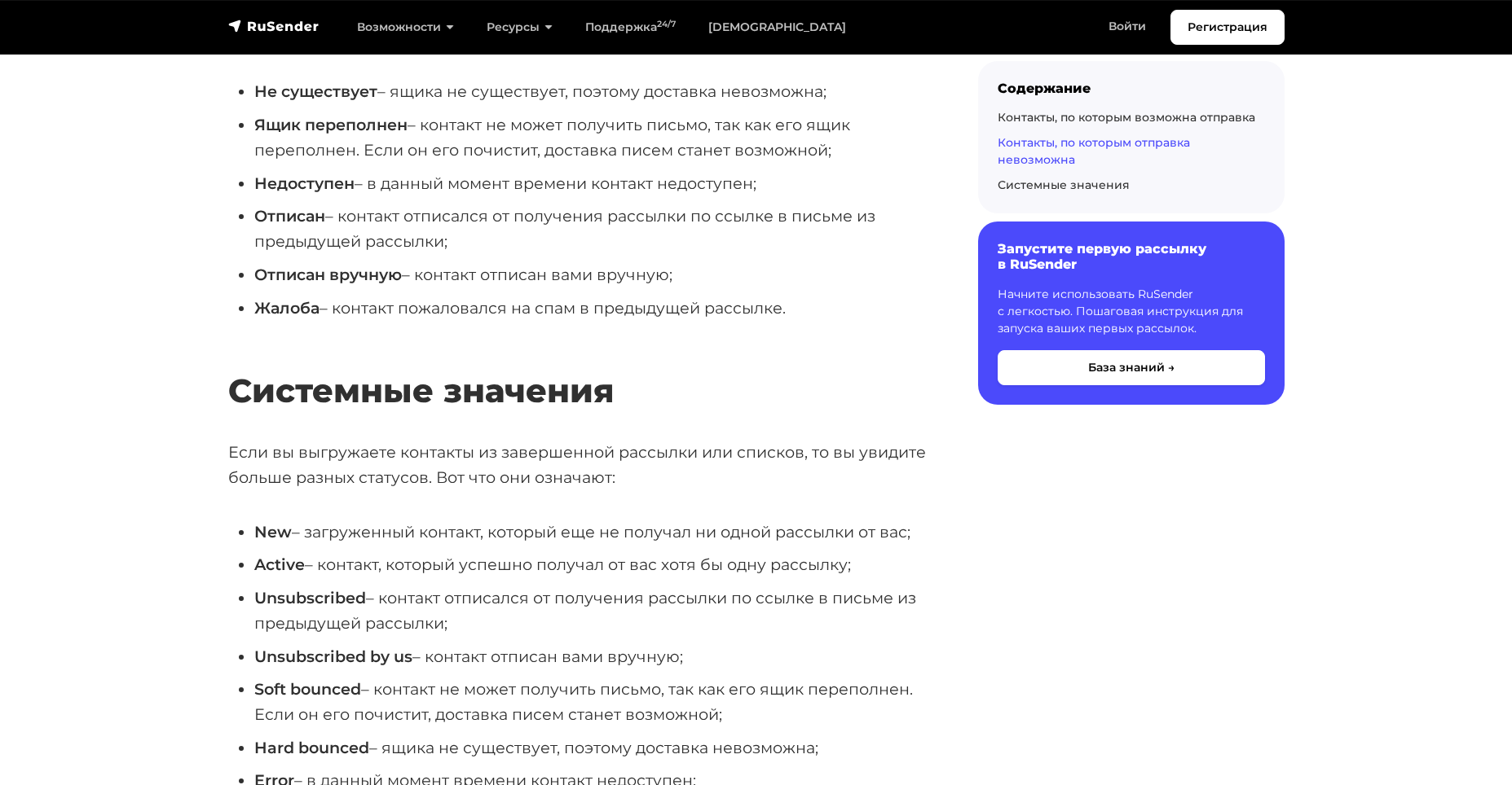
click at [1398, 499] on section "База знаний Email рассылки Списки и получатели Все ваши контакты в системе имею…" at bounding box center [756, 386] width 1512 height 1918
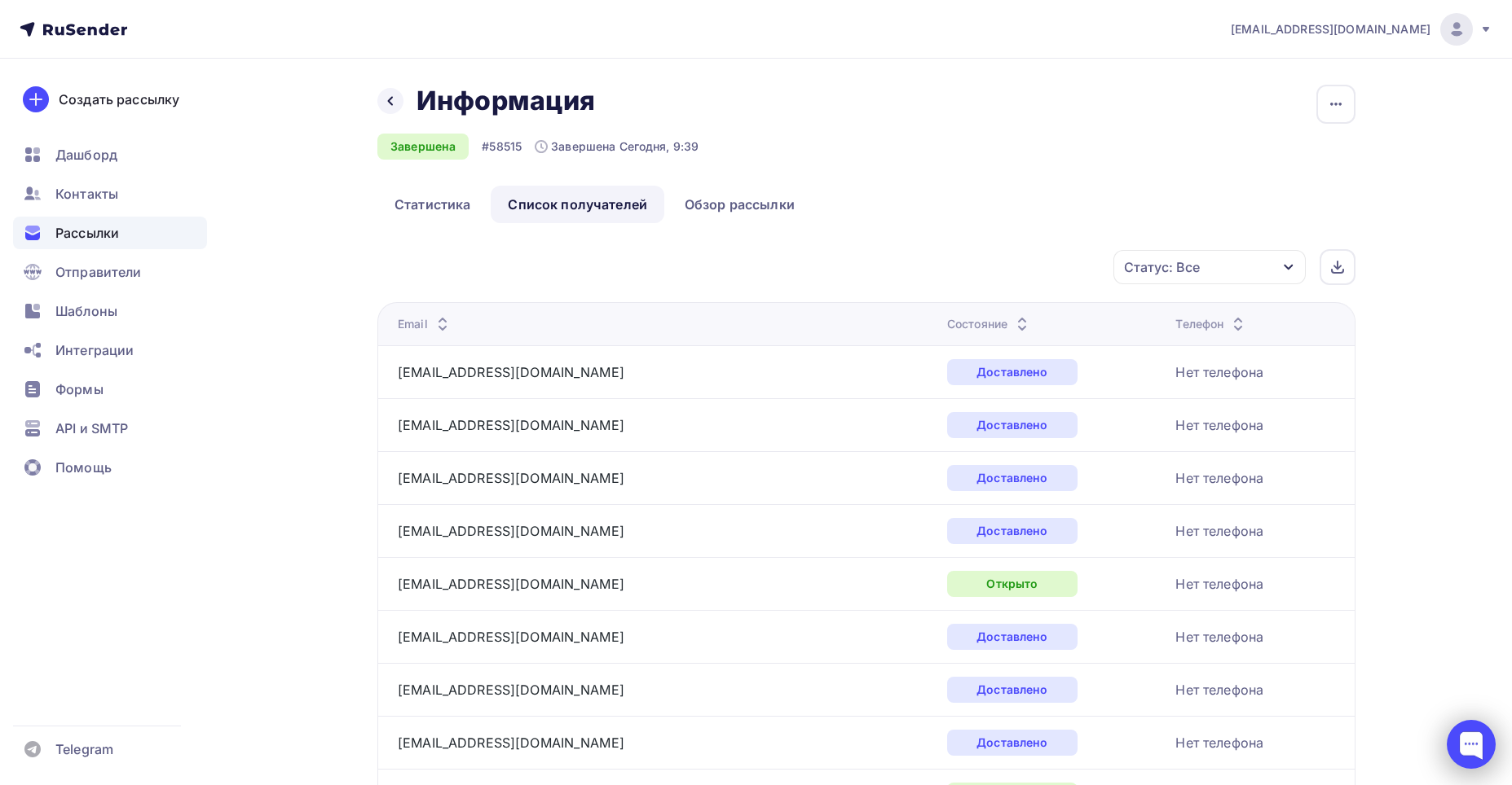
click at [1475, 740] on div at bounding box center [1470, 744] width 48 height 48
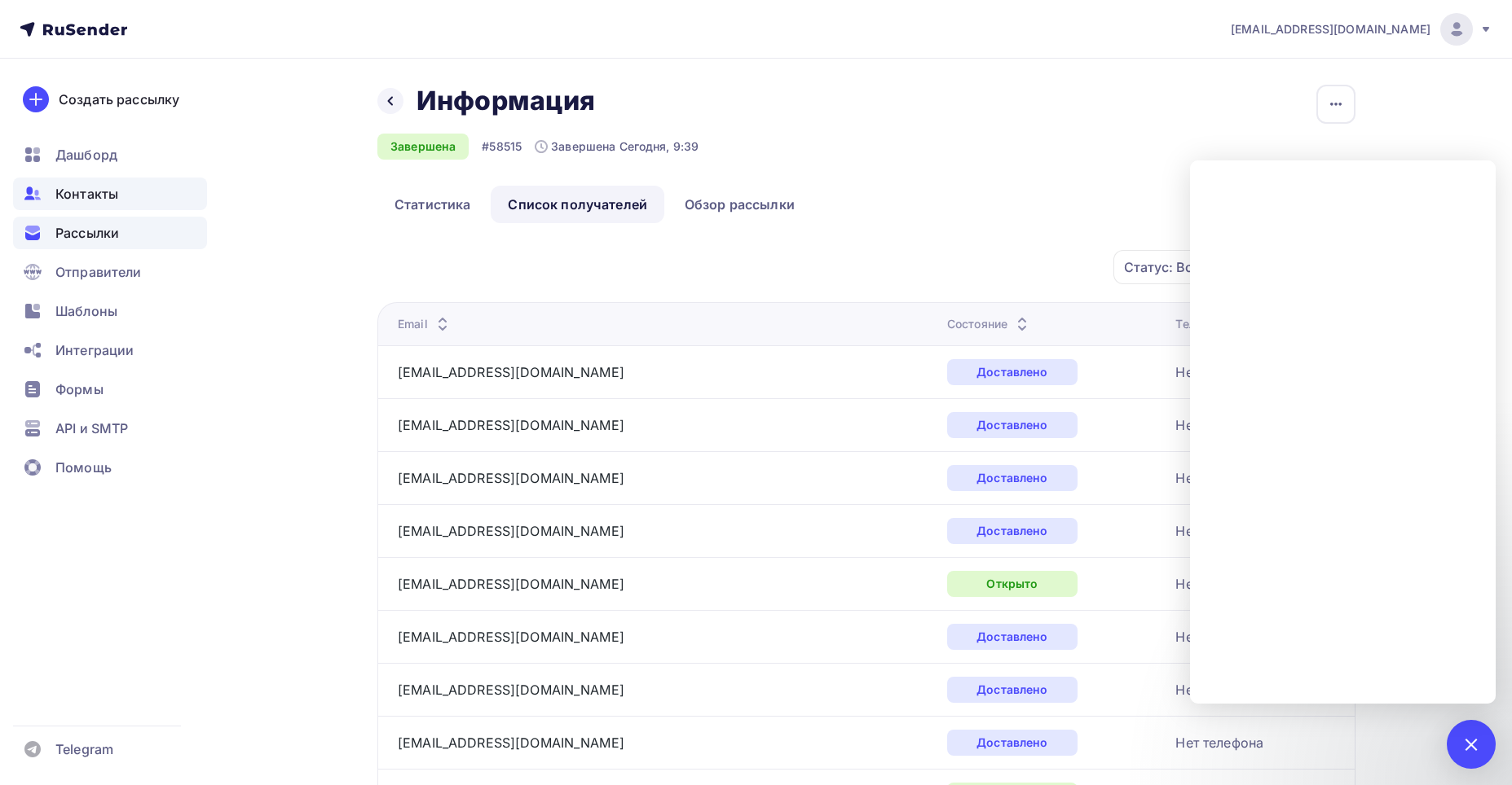
click at [86, 191] on span "Контакты" at bounding box center [87, 194] width 63 height 20
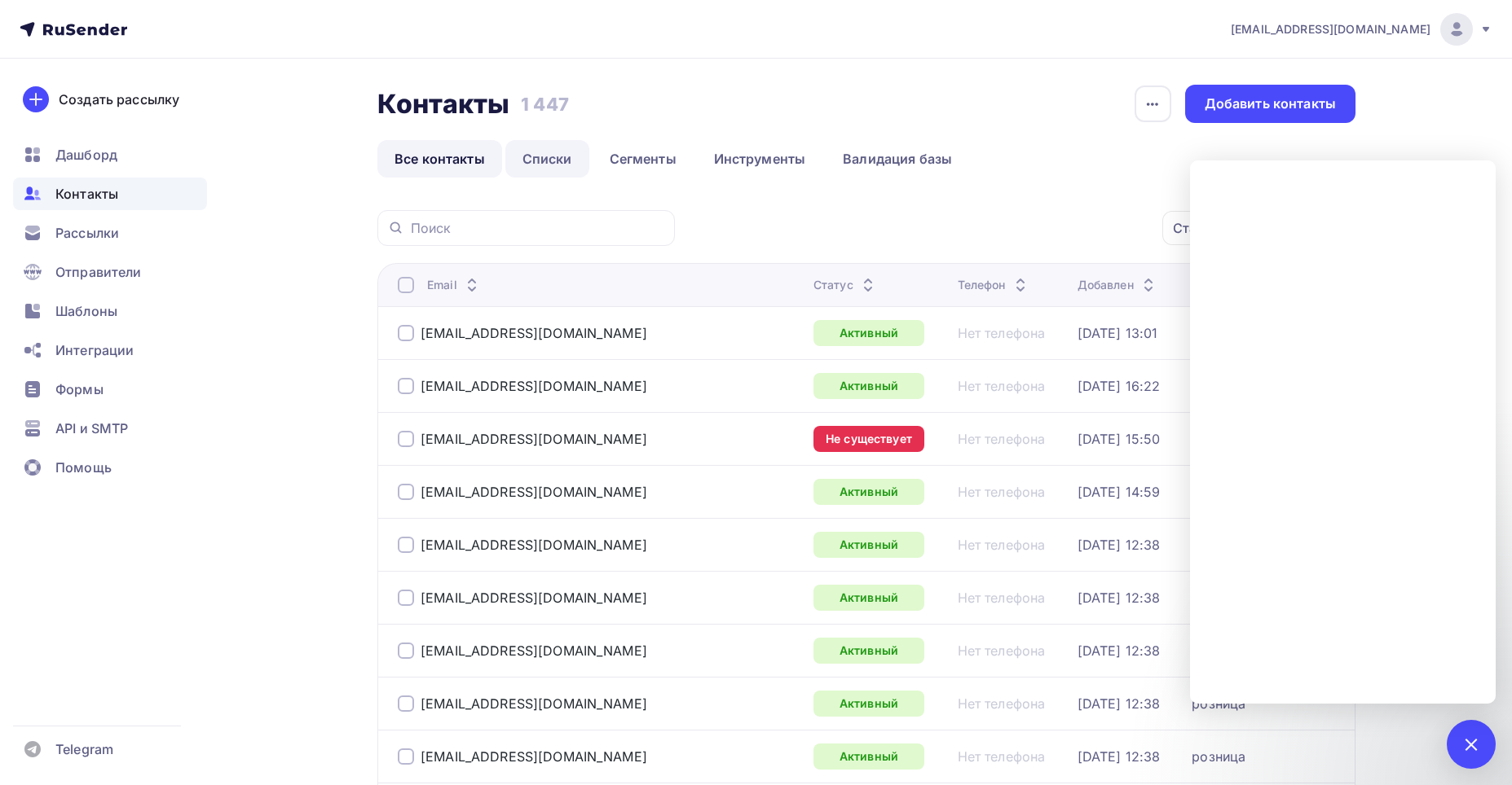
click at [554, 154] on link "Списки" at bounding box center [547, 158] width 84 height 37
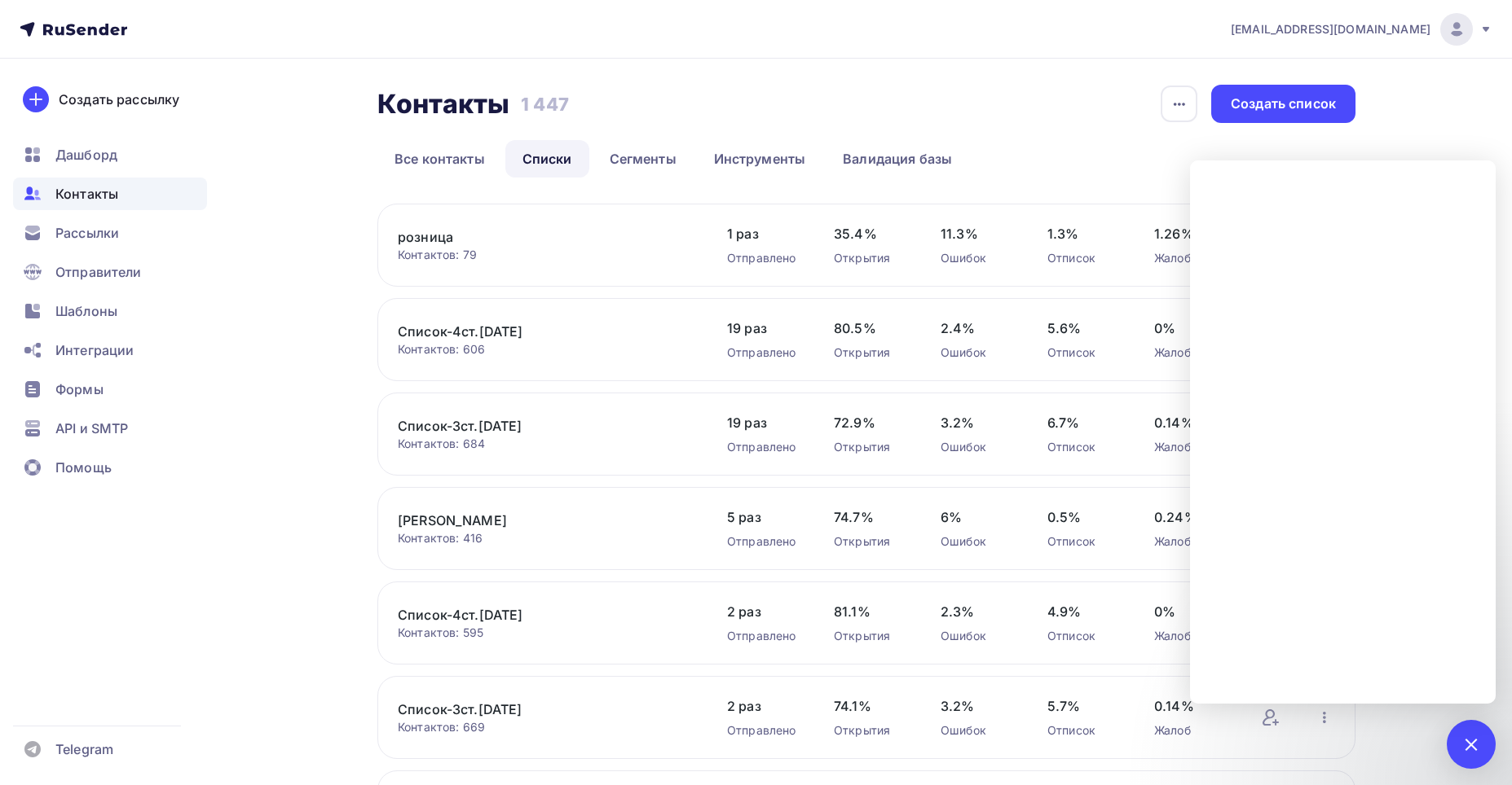
click at [464, 331] on link "Список-4ст.[DATE]" at bounding box center [535, 332] width 277 height 20
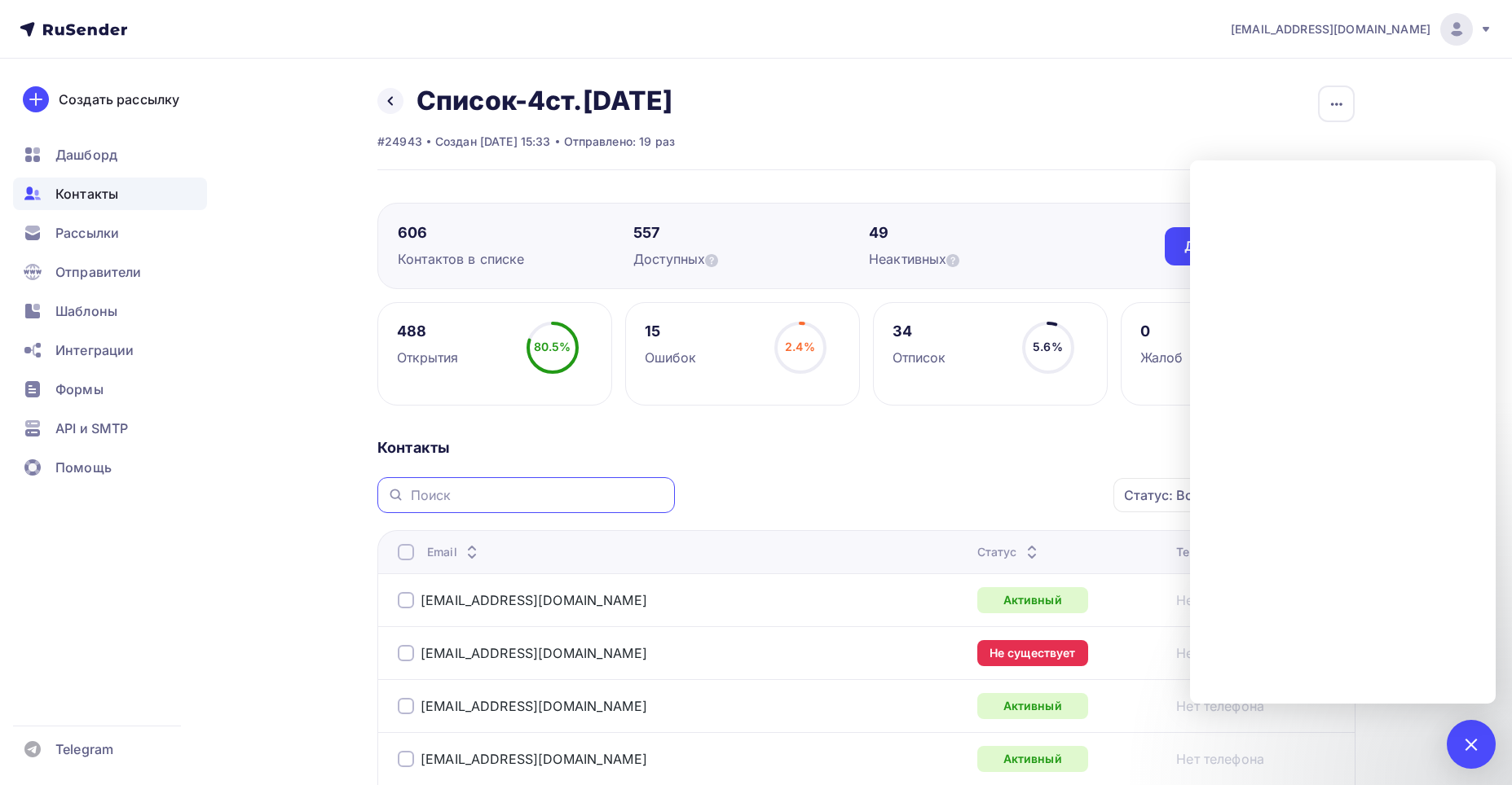
click at [453, 488] on input "text" at bounding box center [537, 495] width 254 height 18
paste input "Денис <basseyn.pro@mail.ru>"
click at [464, 497] on input "Денис <basseyn.pro@mail.ru>" at bounding box center [537, 495] width 254 height 18
click at [555, 493] on input "basseyn.pro@mail.ru>" at bounding box center [537, 495] width 254 height 18
type input "basseyn.pro@mail.ru"
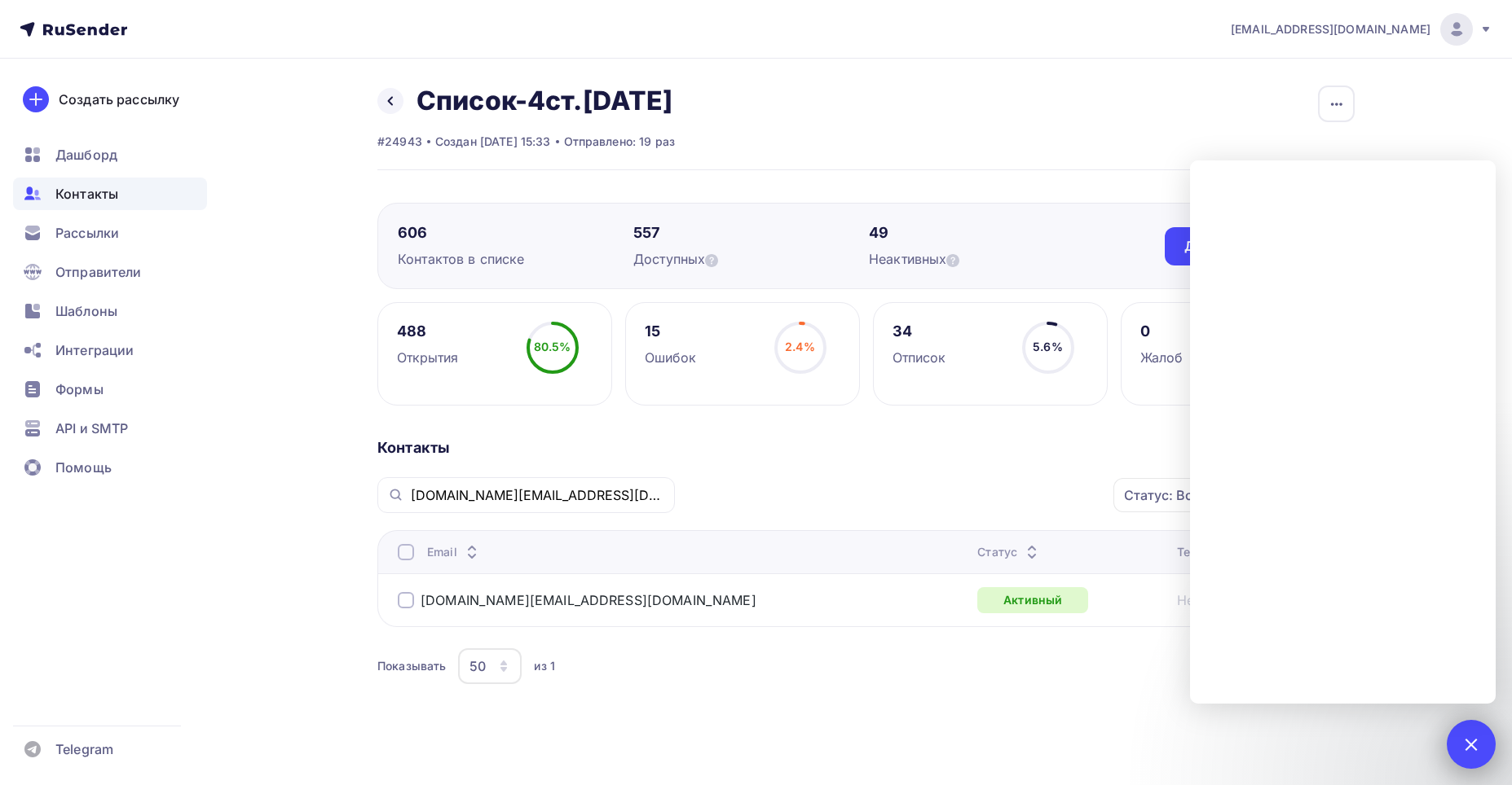
click at [1475, 742] on div at bounding box center [1470, 743] width 22 height 22
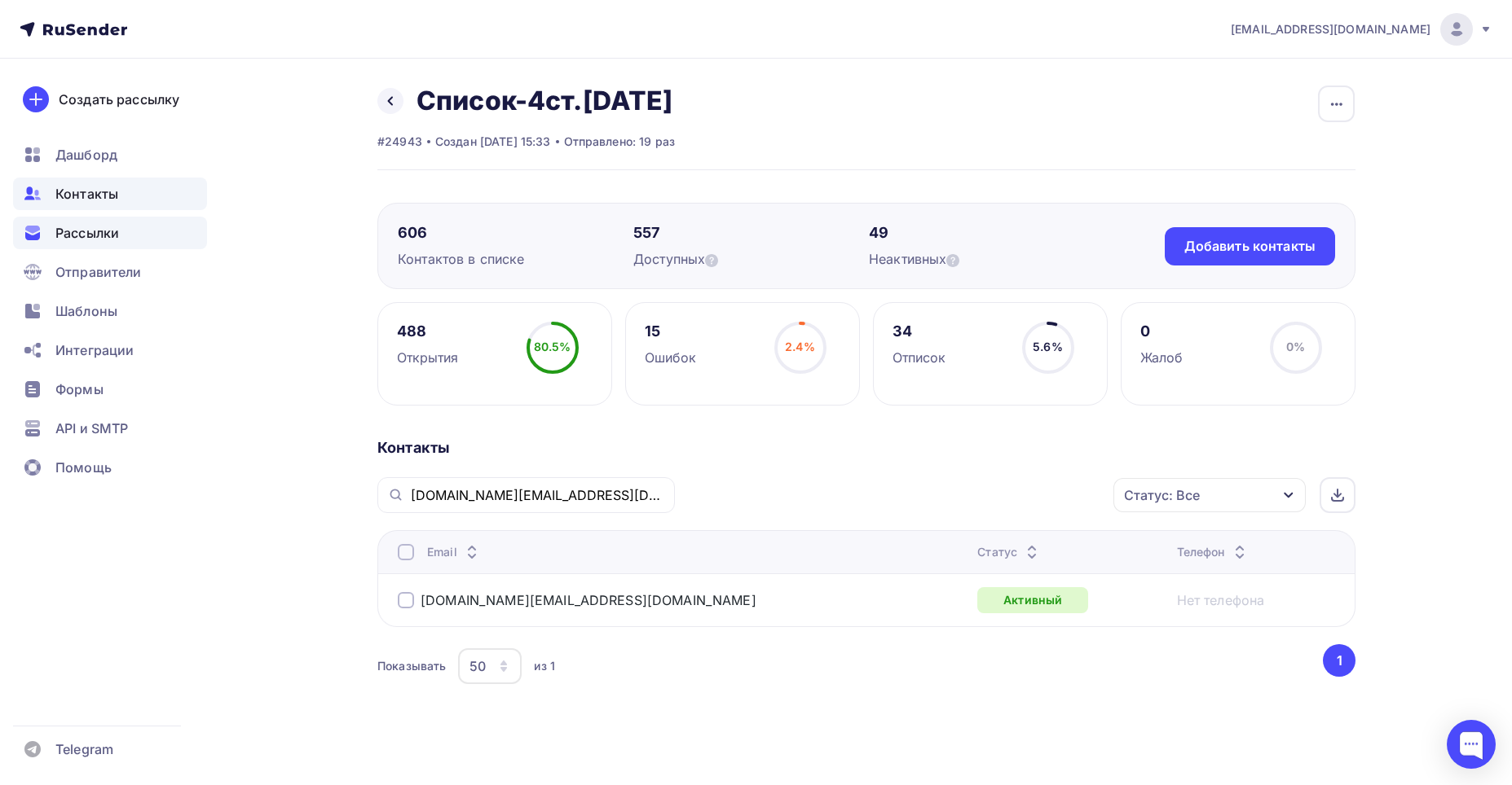
click at [109, 231] on span "Рассылки" at bounding box center [87, 233] width 64 height 20
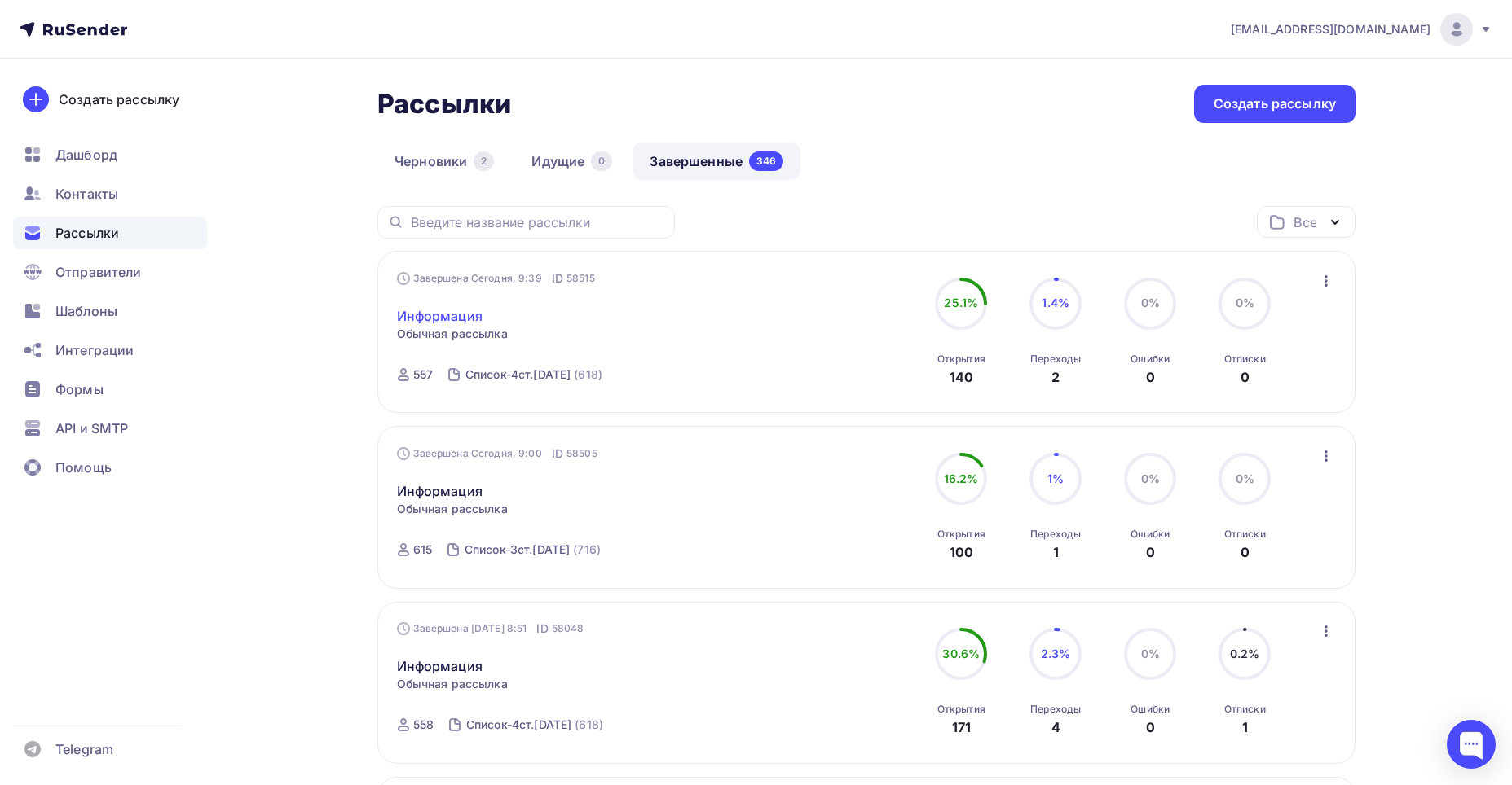
click at [438, 316] on link "Информация" at bounding box center [439, 316] width 86 height 20
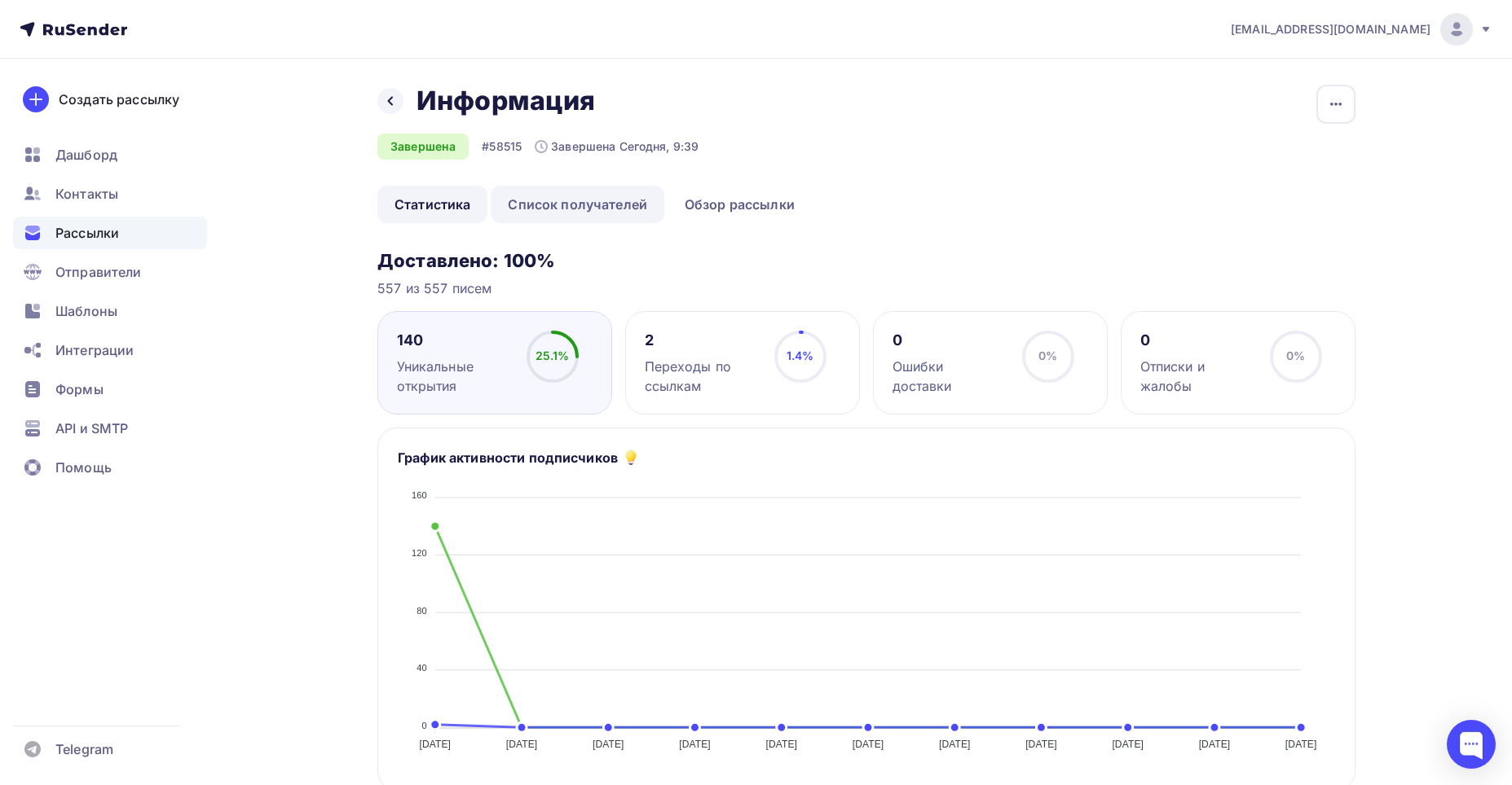
click at [578, 202] on link "Список получателей" at bounding box center [577, 203] width 174 height 37
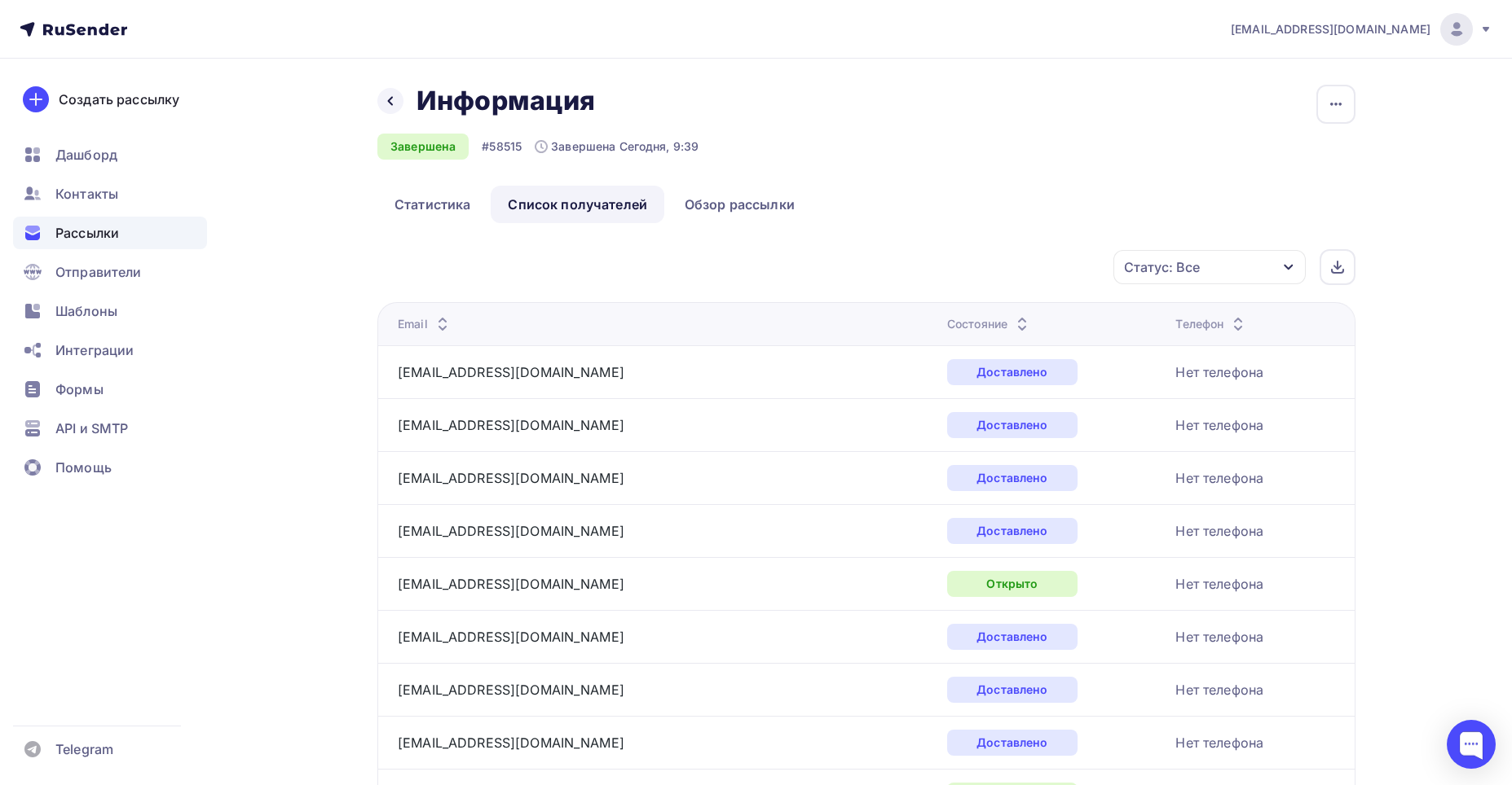
click at [447, 324] on div at bounding box center [442, 324] width 20 height 0
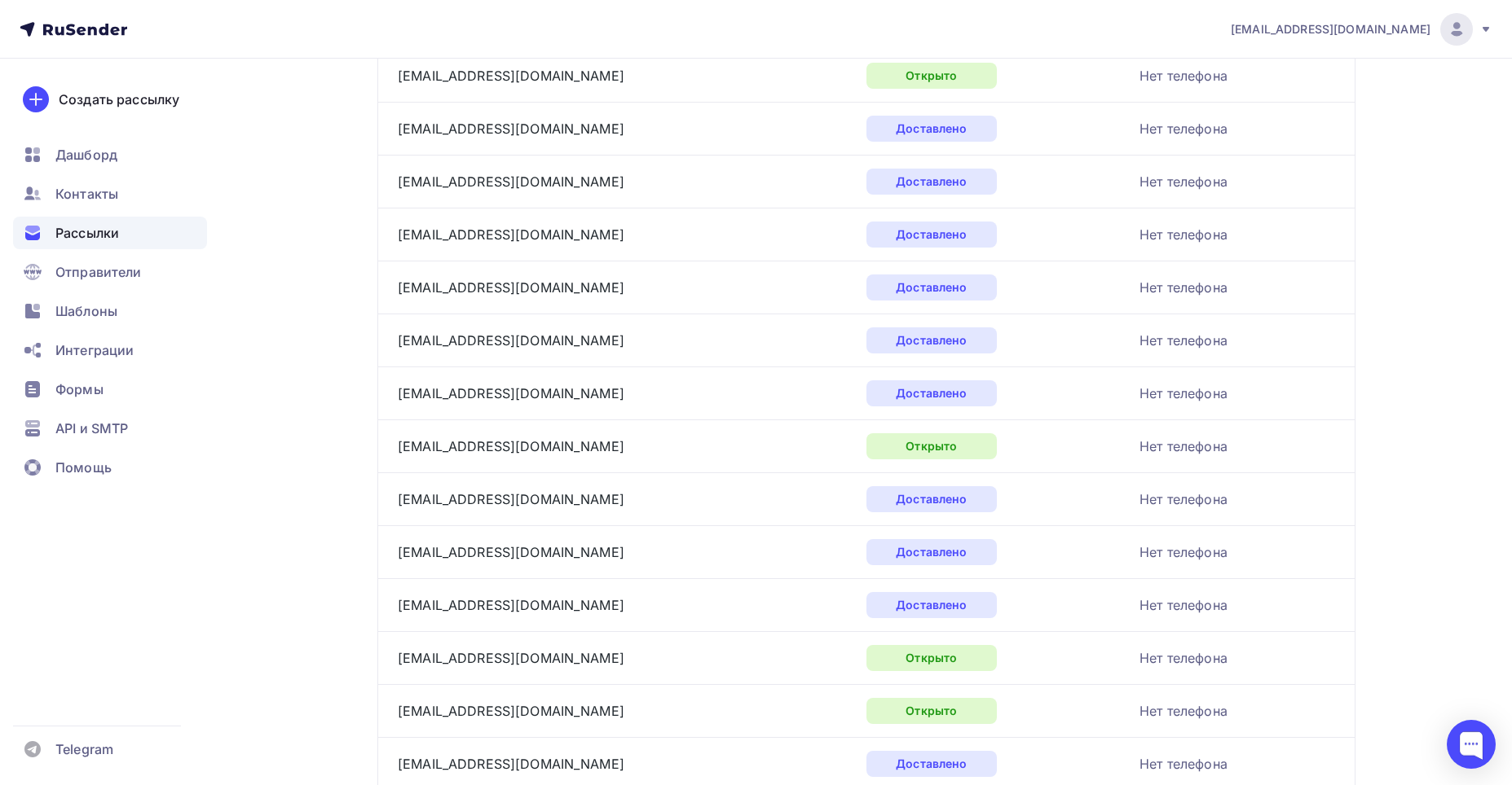
scroll to position [2335, 0]
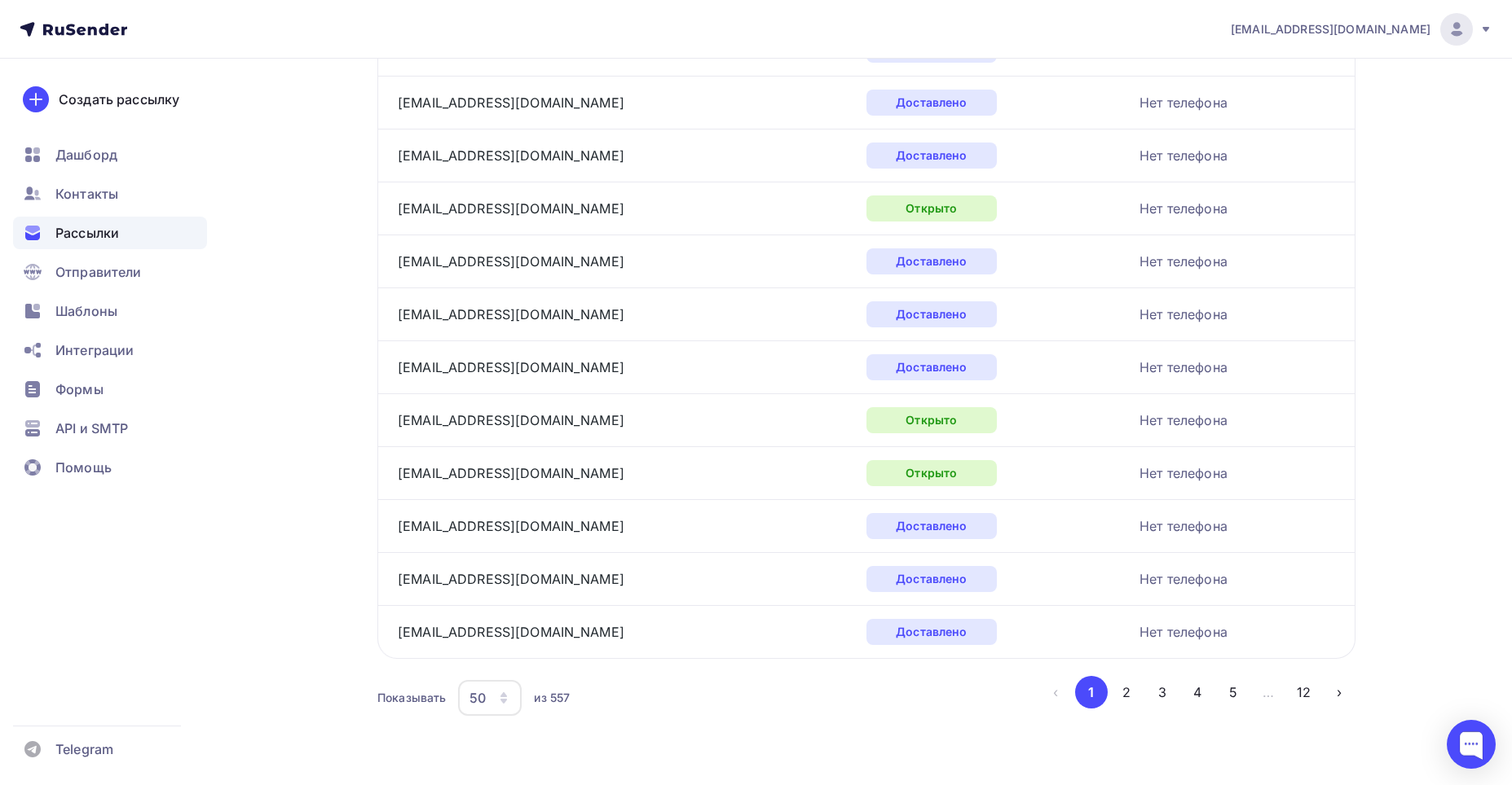
click at [1157, 697] on button "3" at bounding box center [1162, 692] width 32 height 32
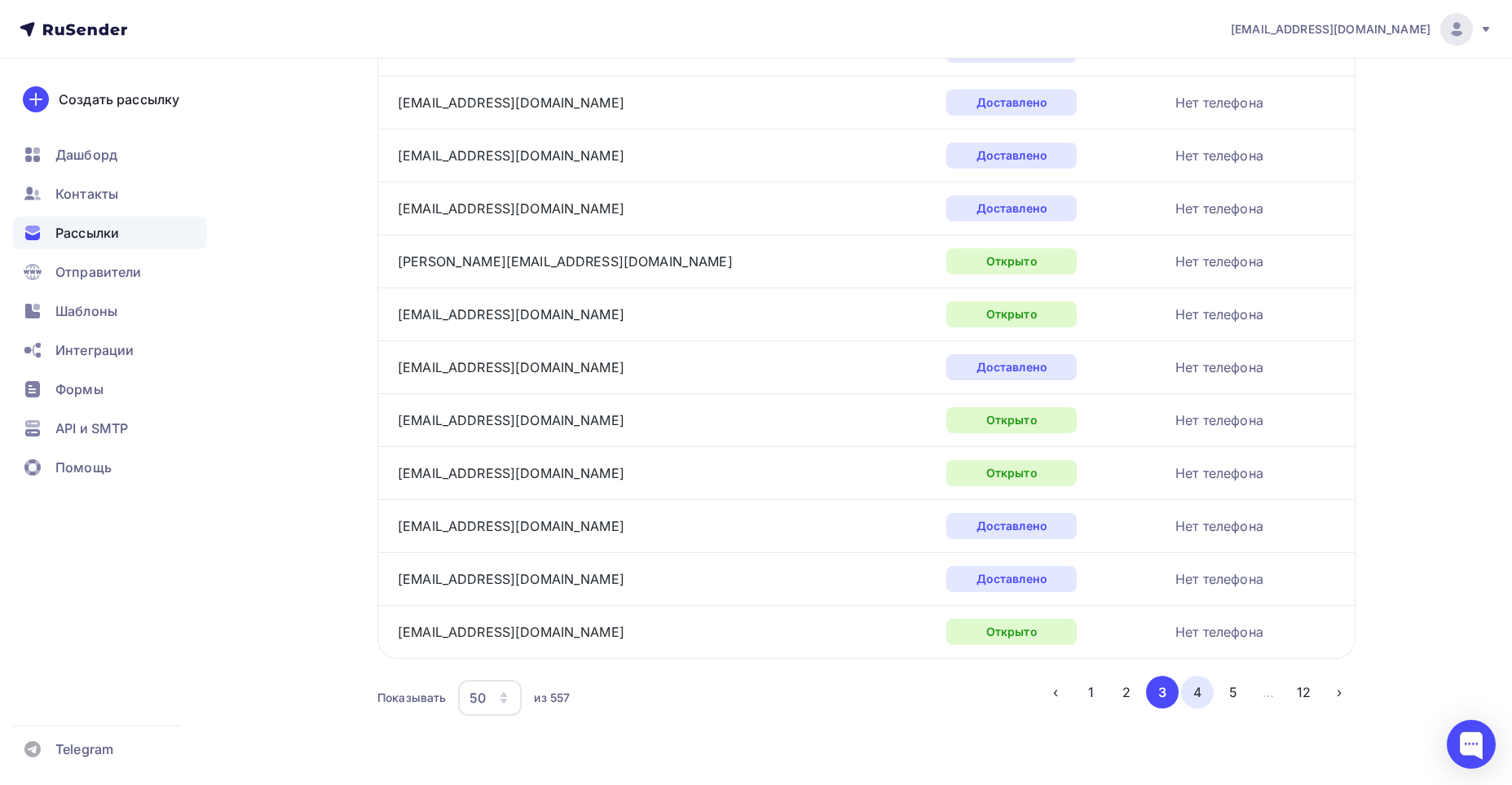
click at [1195, 687] on button "4" at bounding box center [1197, 692] width 32 height 32
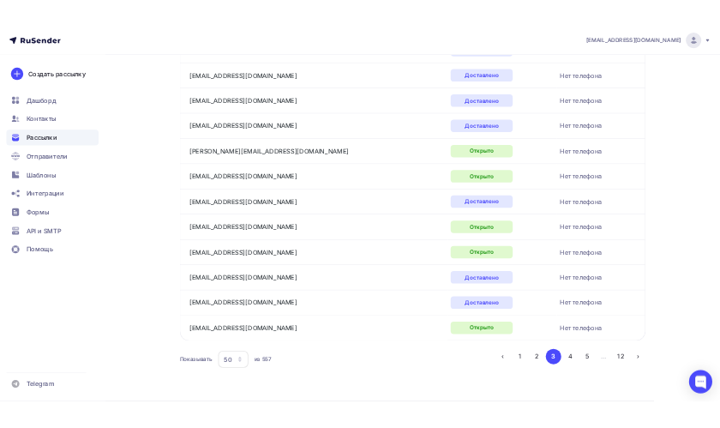
scroll to position [92, 0]
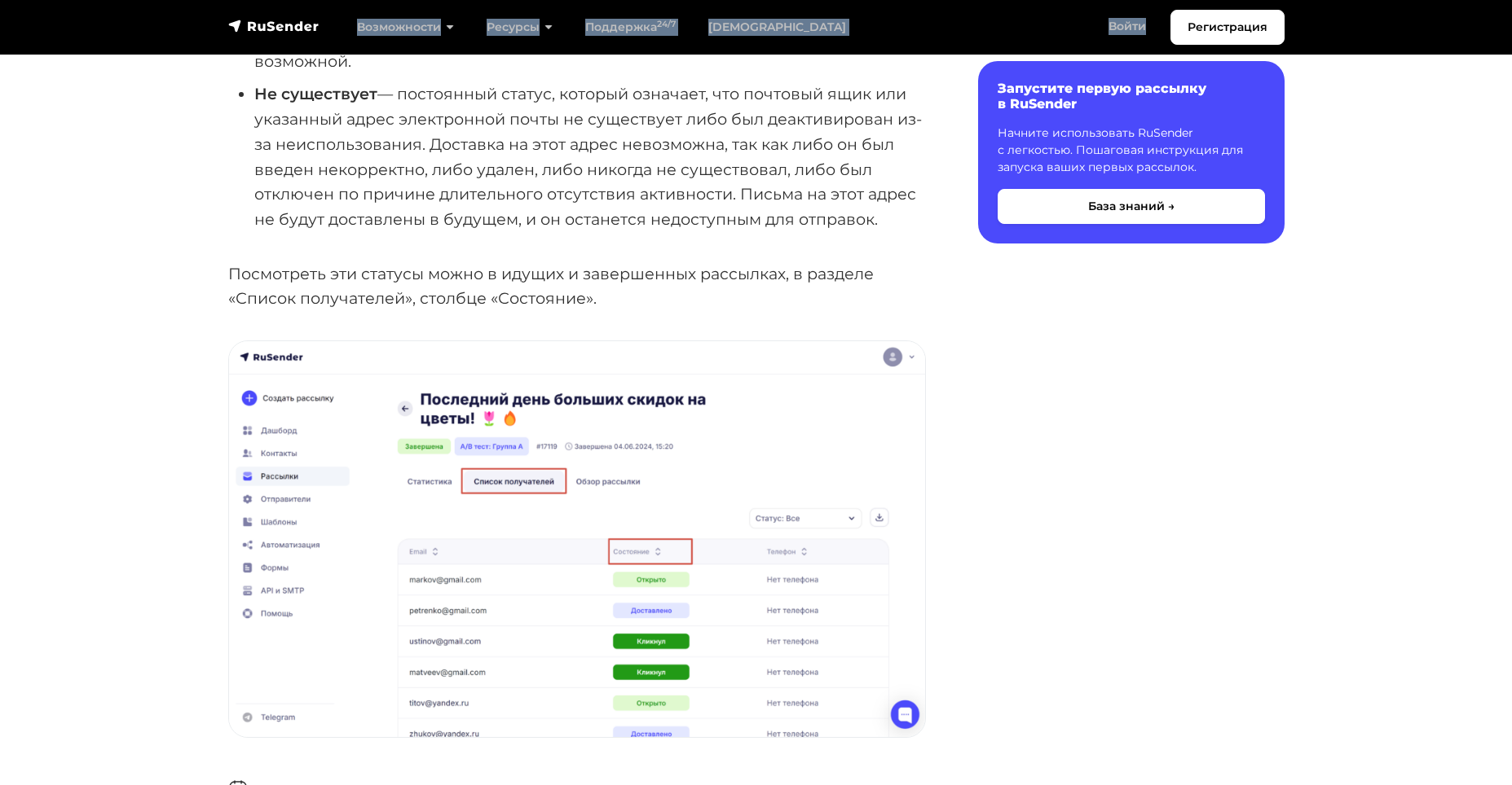
scroll to position [887, 0]
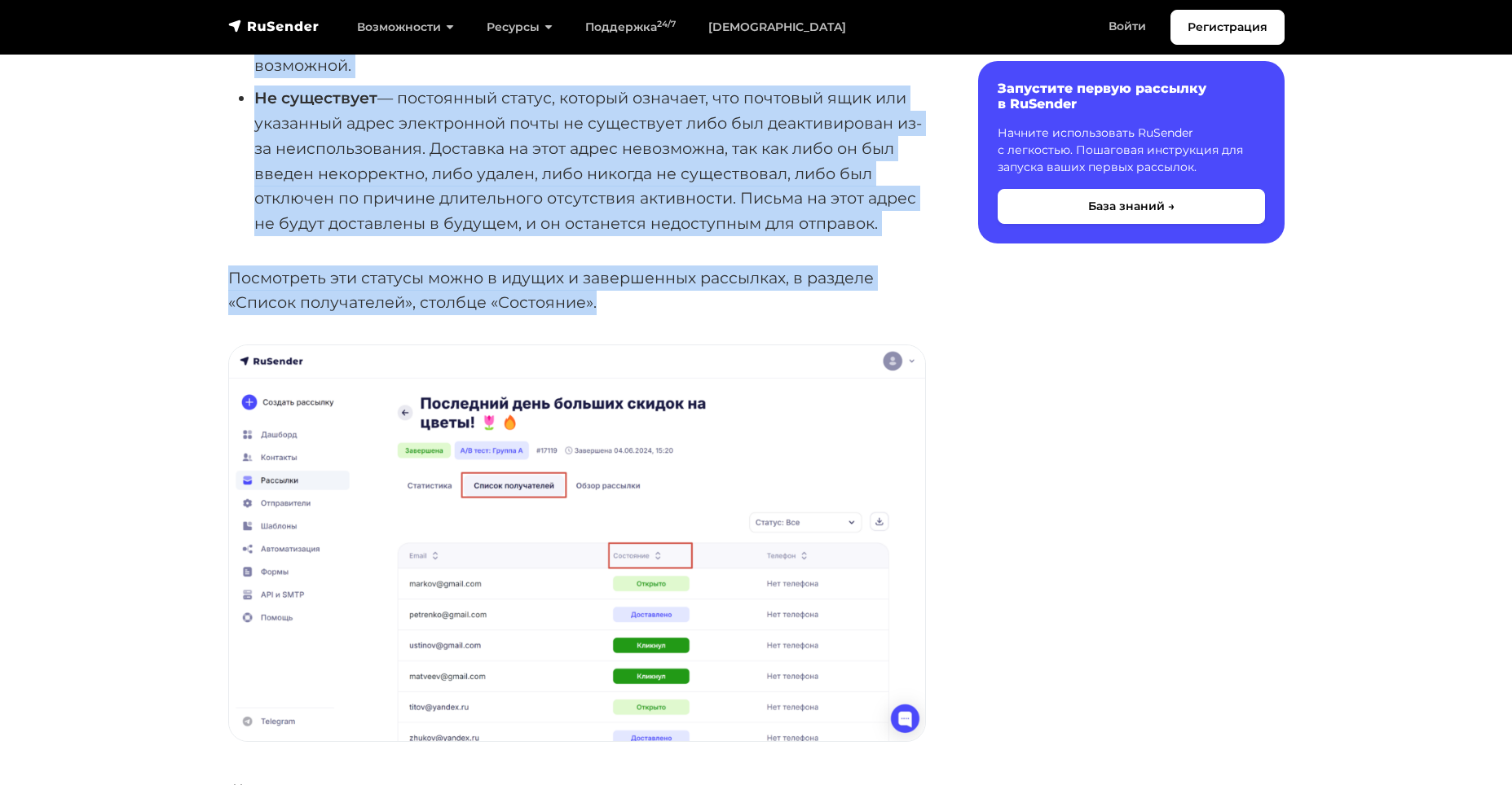
drag, startPoint x: 199, startPoint y: 101, endPoint x: 884, endPoint y: 300, distance: 713.3
click at [905, 305] on body "Регистрация Возможности Конструктор писем [PERSON_NAME] подписки A/B–тестирован…" at bounding box center [756, 271] width 1512 height 2316
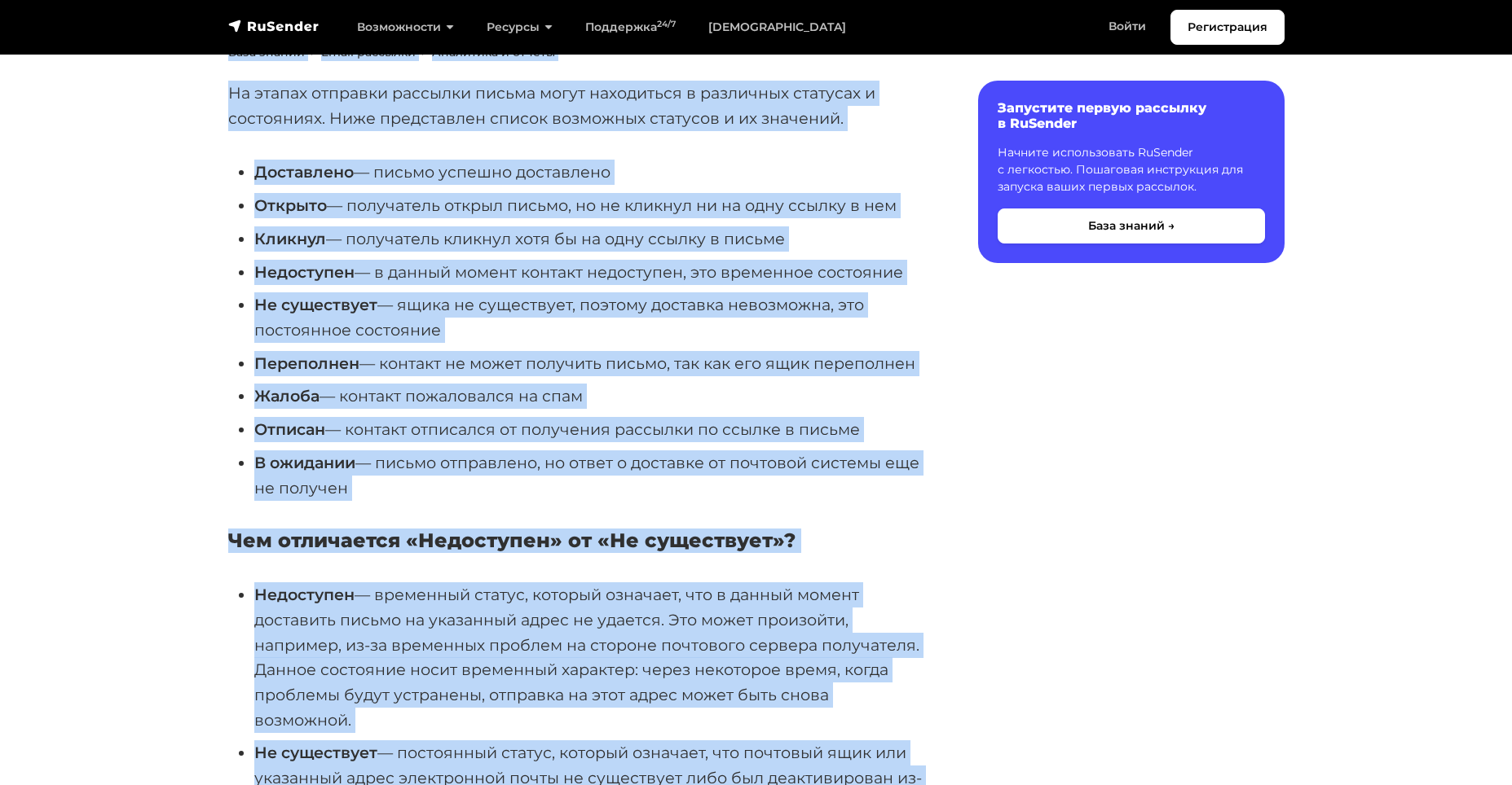
scroll to position [0, 0]
